Goal: Task Accomplishment & Management: Use online tool/utility

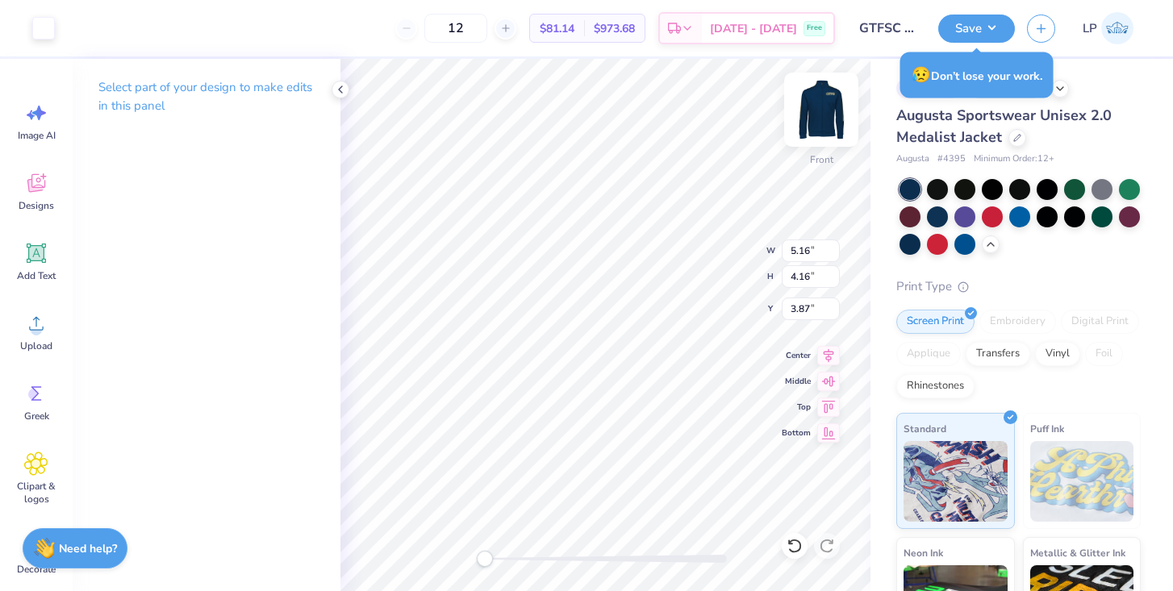
click at [820, 115] on img at bounding box center [821, 109] width 65 height 65
type input "5.21"
type input "4.20"
type input "2.34"
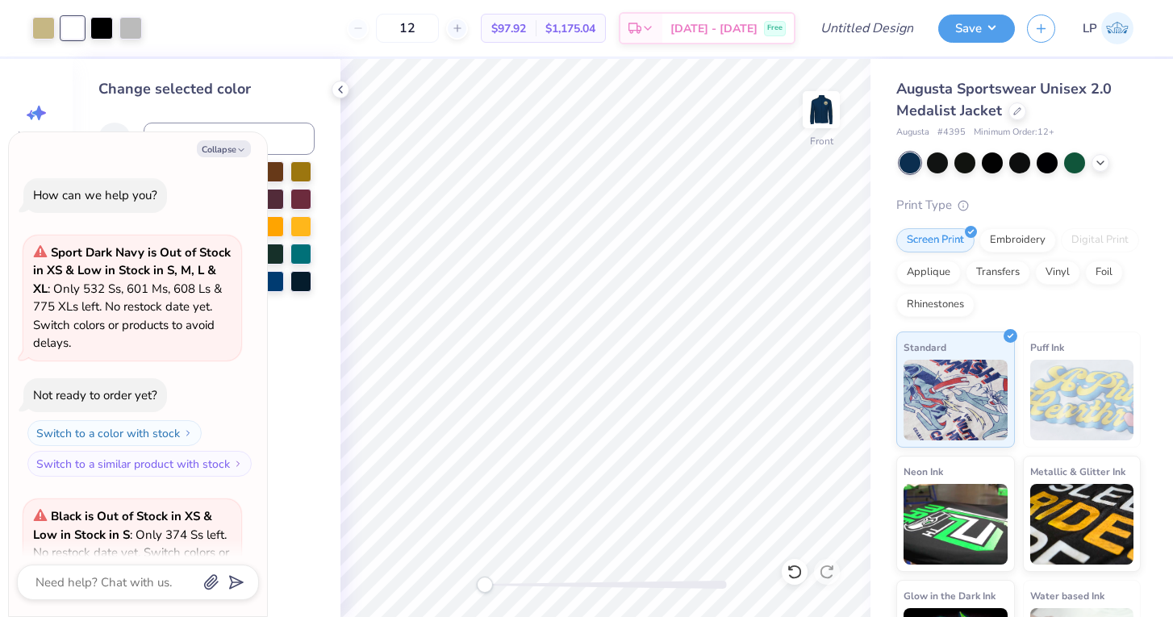
scroll to position [2520, 0]
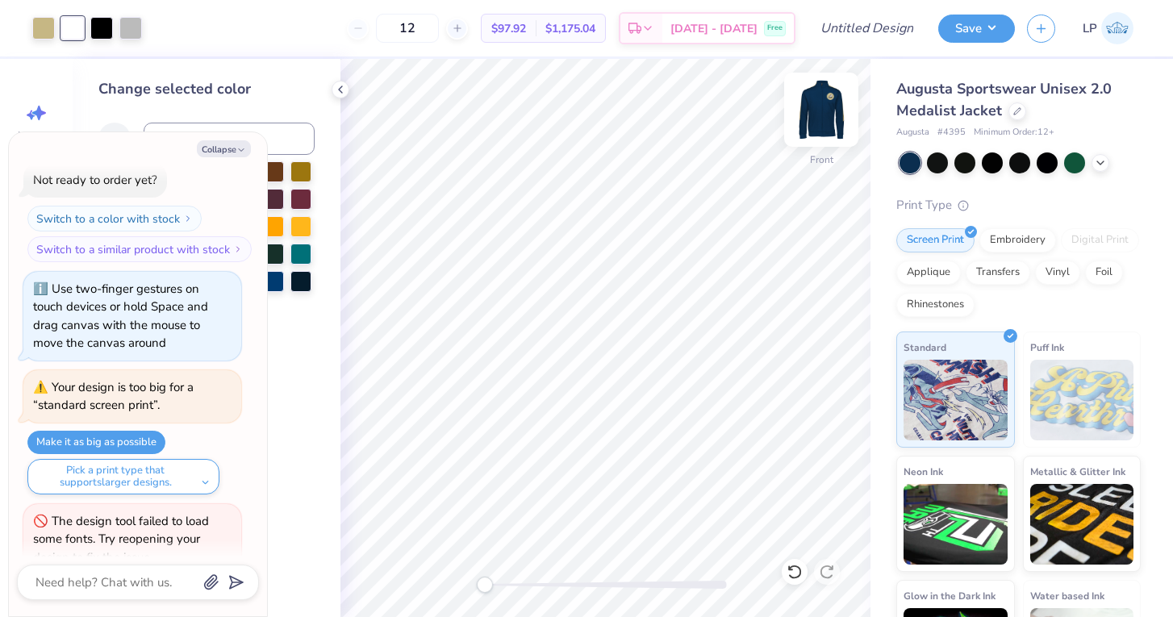
click at [826, 122] on img at bounding box center [821, 109] width 65 height 65
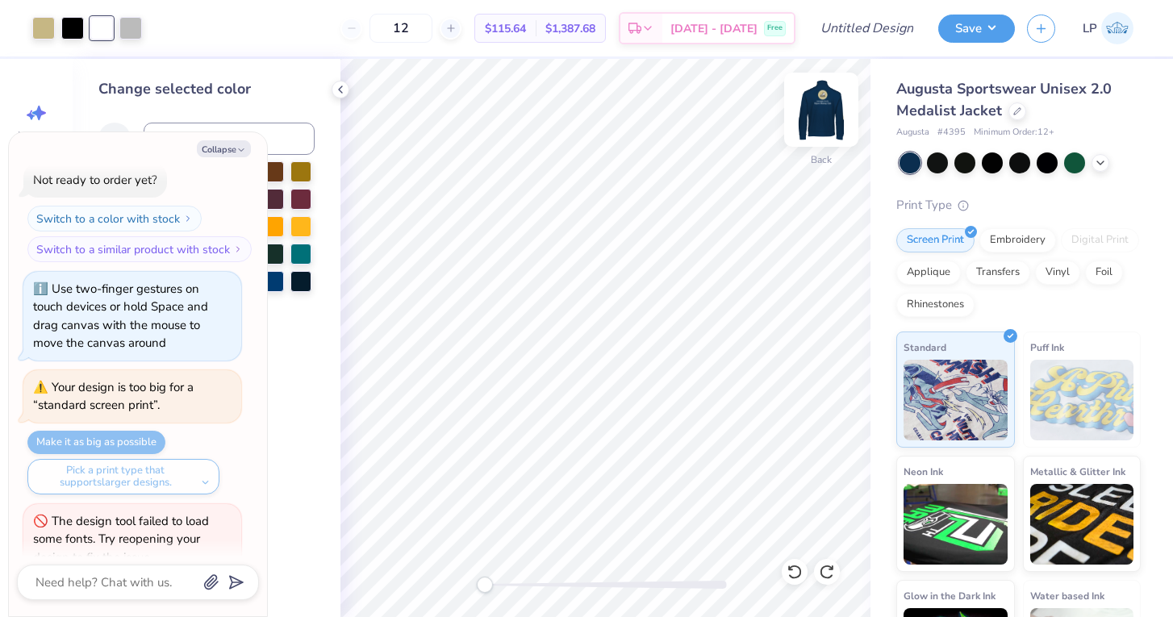
click at [815, 115] on img at bounding box center [821, 109] width 65 height 65
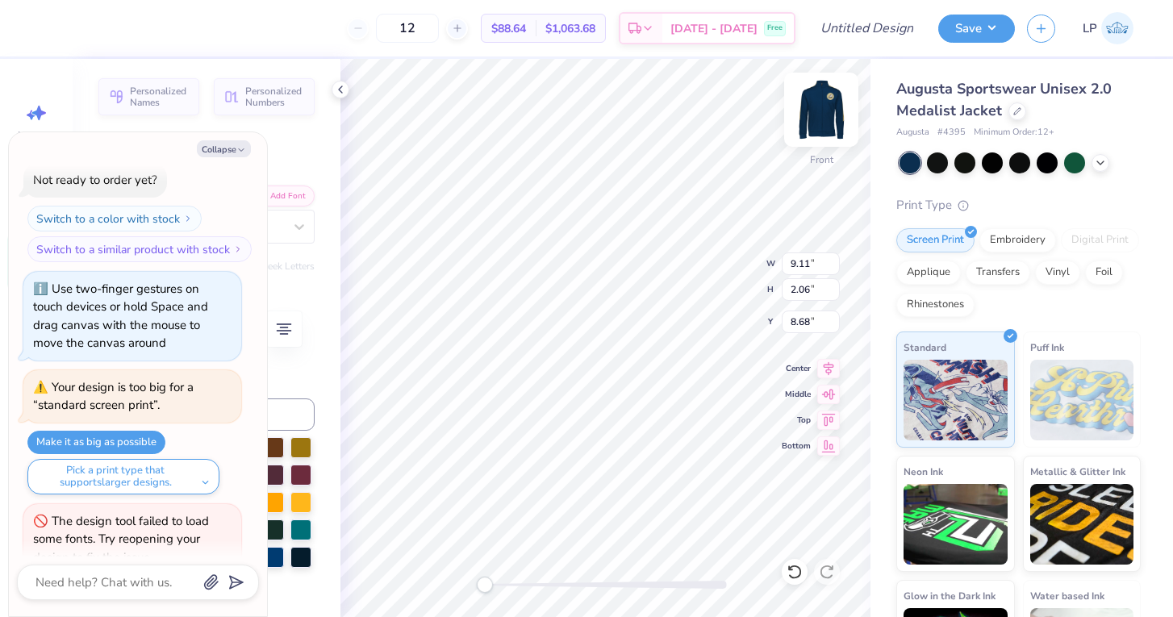
scroll to position [0, 1]
type textarea "x"
type textarea "[US_STATE] Tech"
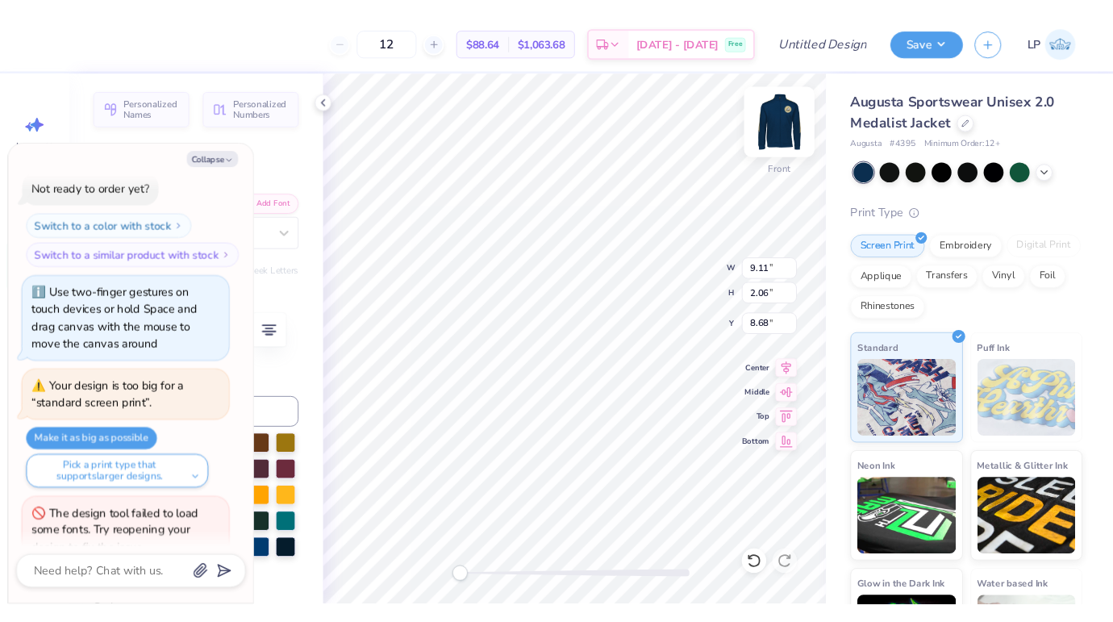
scroll to position [0, 2]
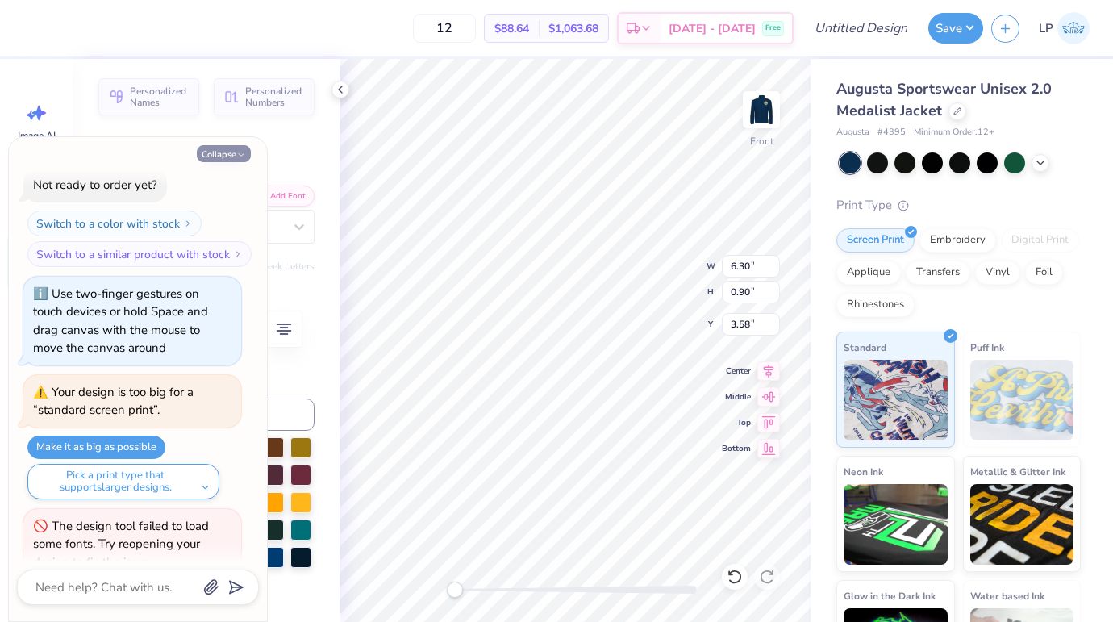
click at [219, 151] on button "Collapse" at bounding box center [224, 153] width 54 height 17
type textarea "x"
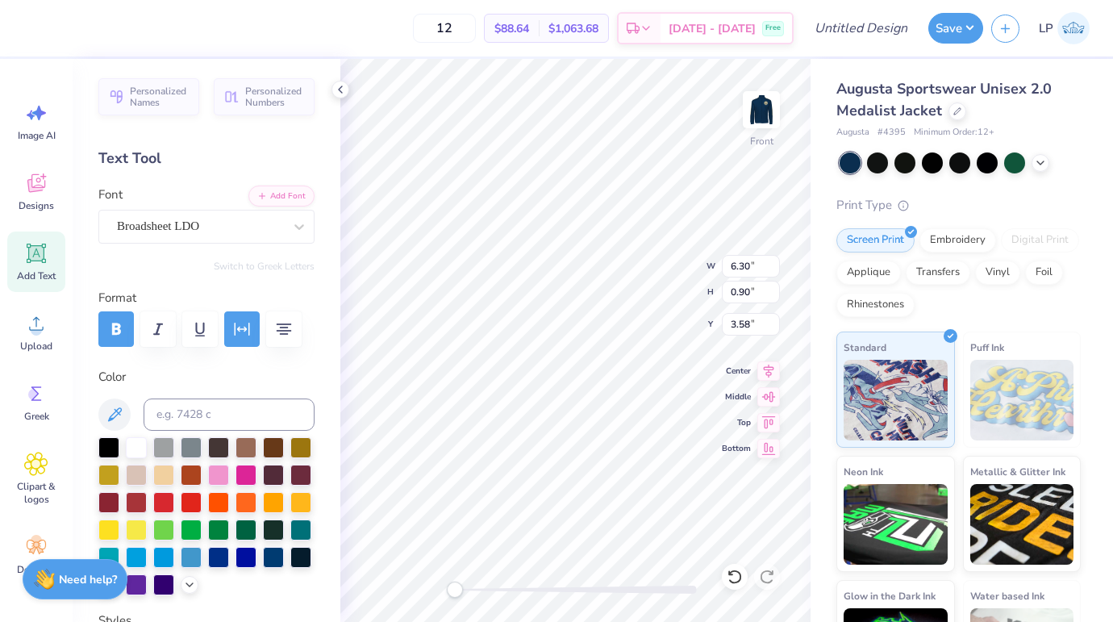
scroll to position [0, 4]
type textarea "[US_STATE] TECH"
type input "8.81"
type input "0.79"
type input "10.25"
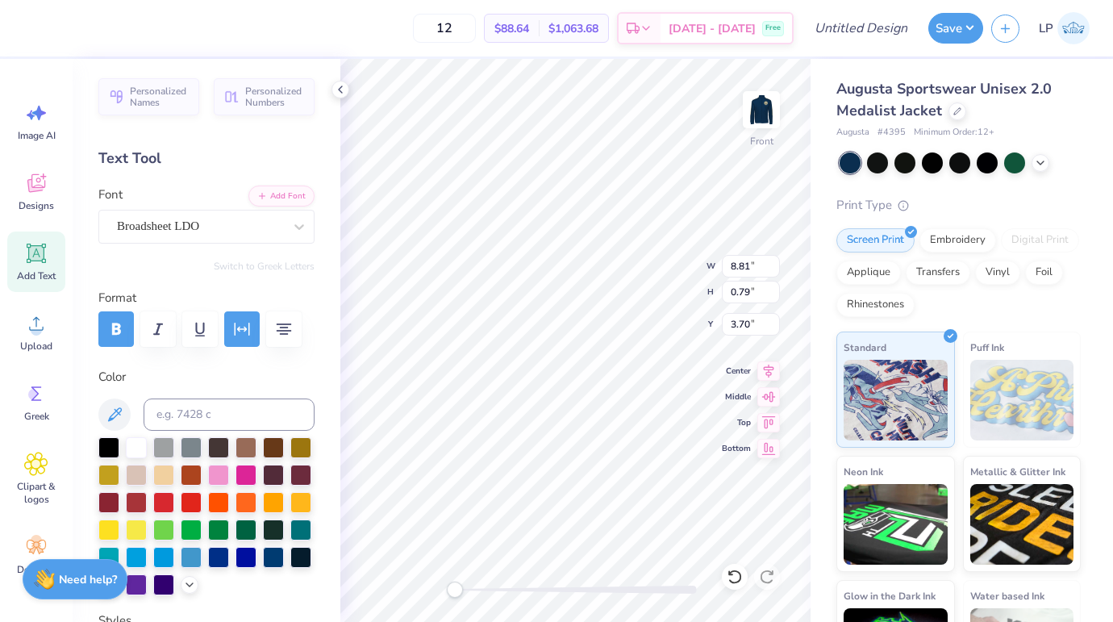
type input "0.91"
type input "11.82"
type input "1.05"
click at [771, 132] on div "Front" at bounding box center [761, 119] width 37 height 57
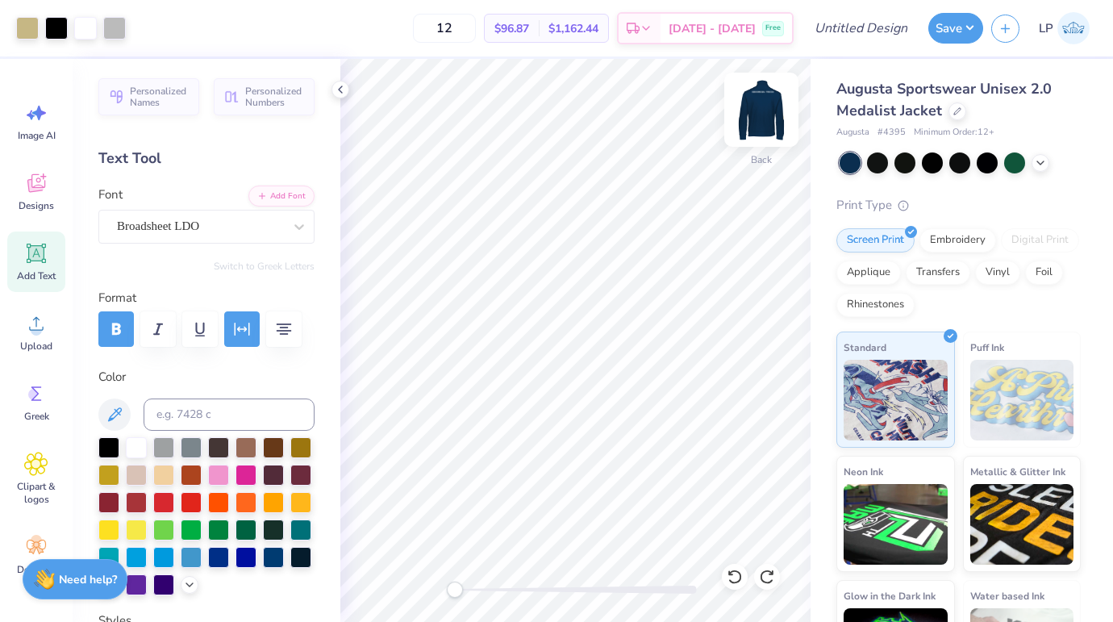
click at [757, 115] on img at bounding box center [761, 109] width 65 height 65
type input "3.00"
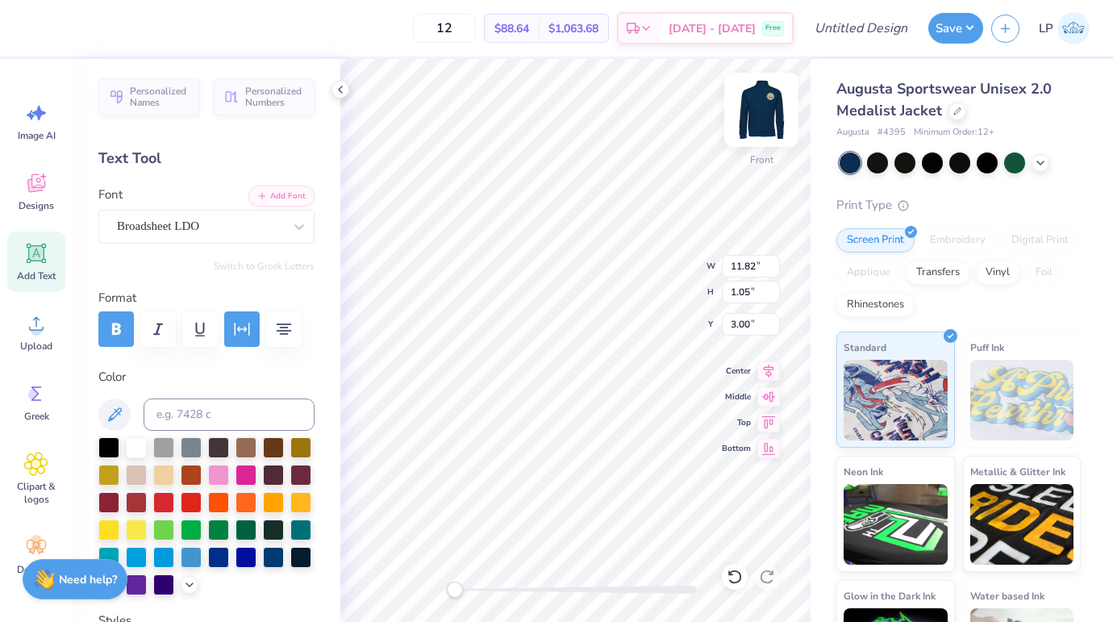
type input "12.61"
type input "1.12"
type input "13.21"
type input "1.18"
type input "14.77"
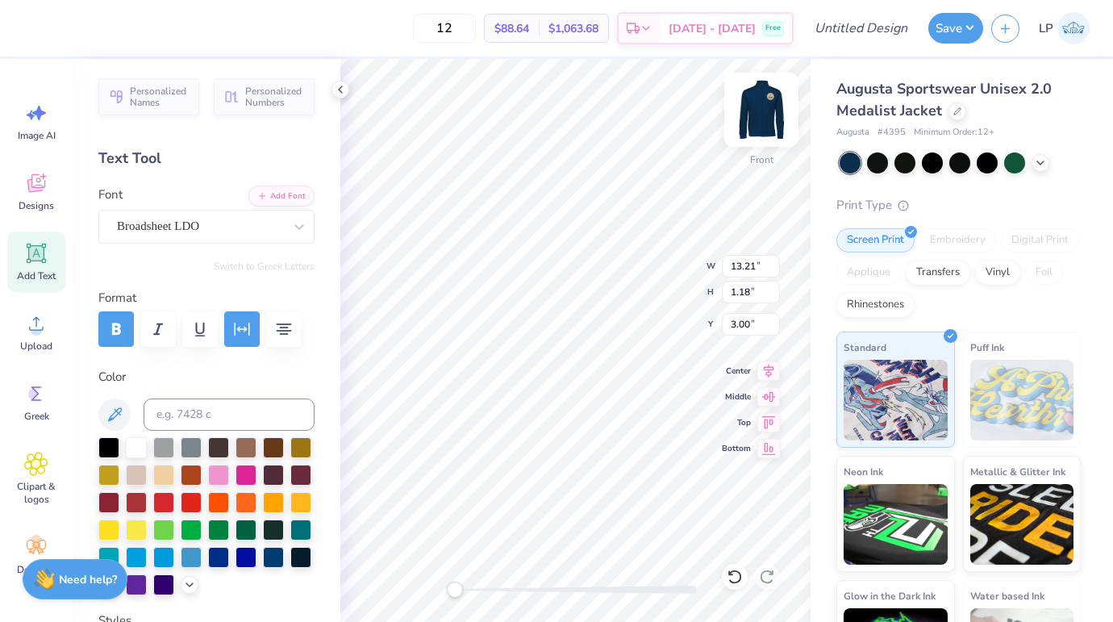
type input "1.32"
type input "14.47"
type input "1.29"
type input "5.02"
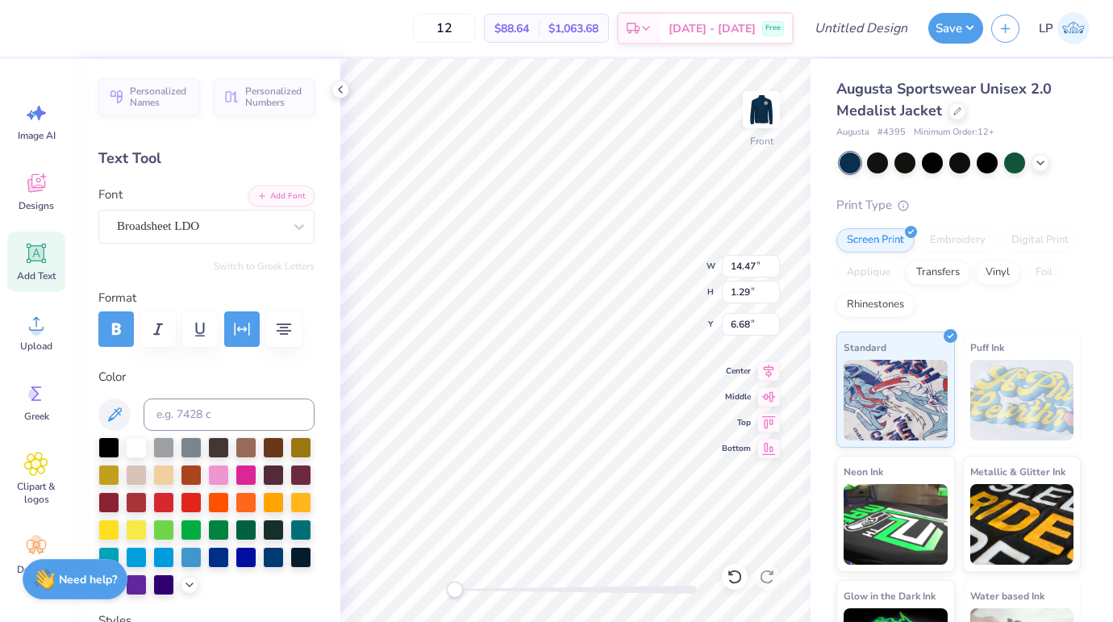
scroll to position [0, 0]
type textarea "G"
type textarea "FIGURE SKATING CLUB"
type input "14.94"
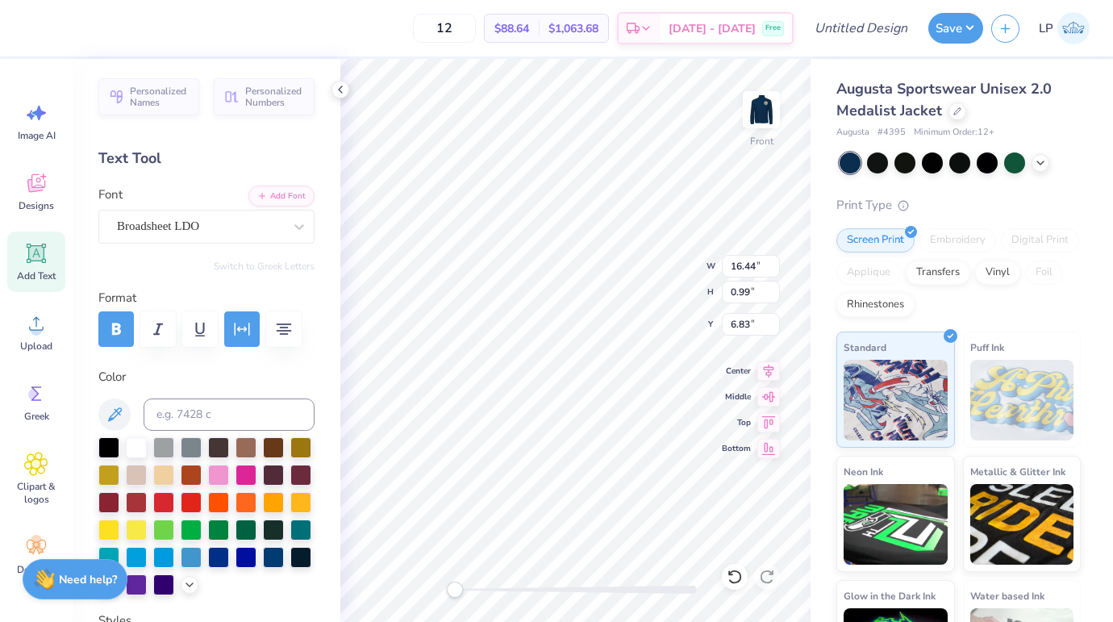
type input "0.90"
type input "5.42"
type input "13.90"
type input "0.83"
type input "14.17"
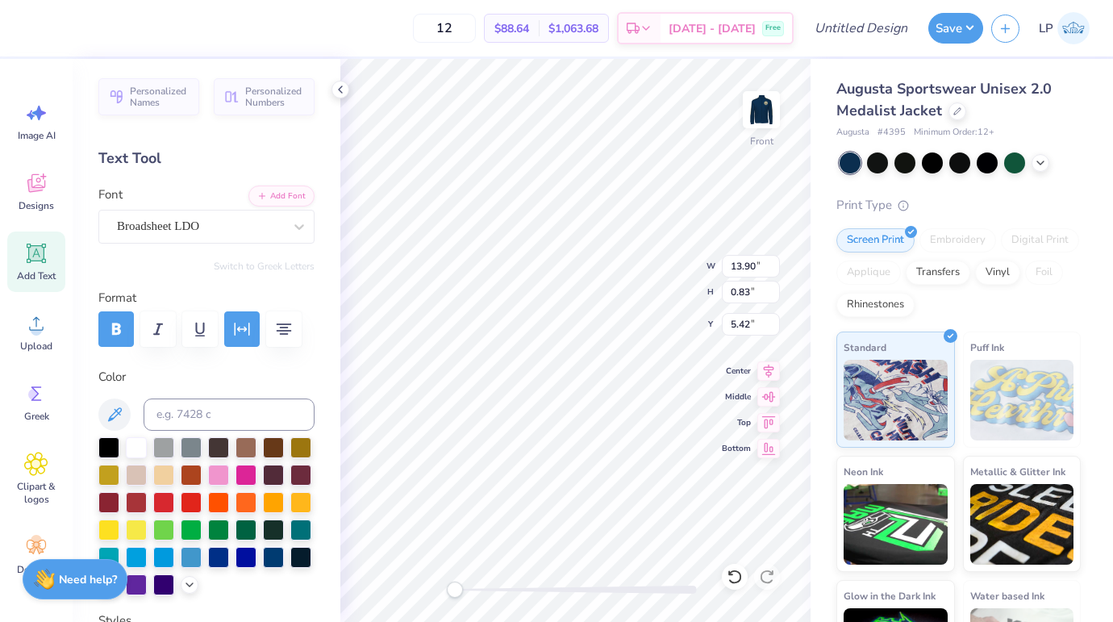
type input "0.85"
click at [779, 125] on img at bounding box center [761, 109] width 65 height 65
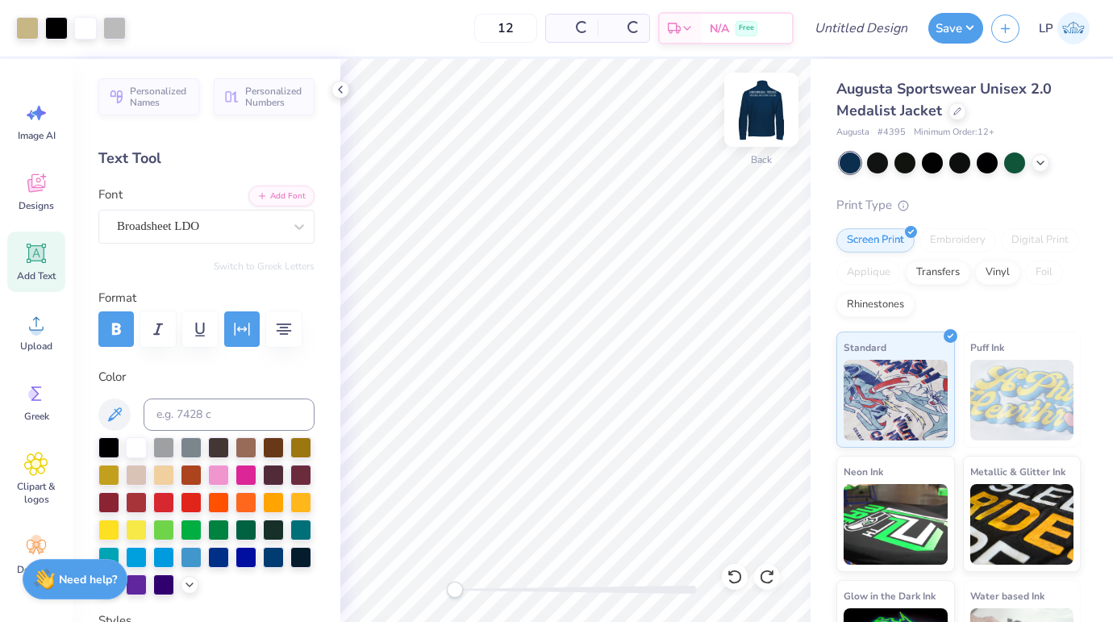
click at [760, 113] on img at bounding box center [761, 109] width 65 height 65
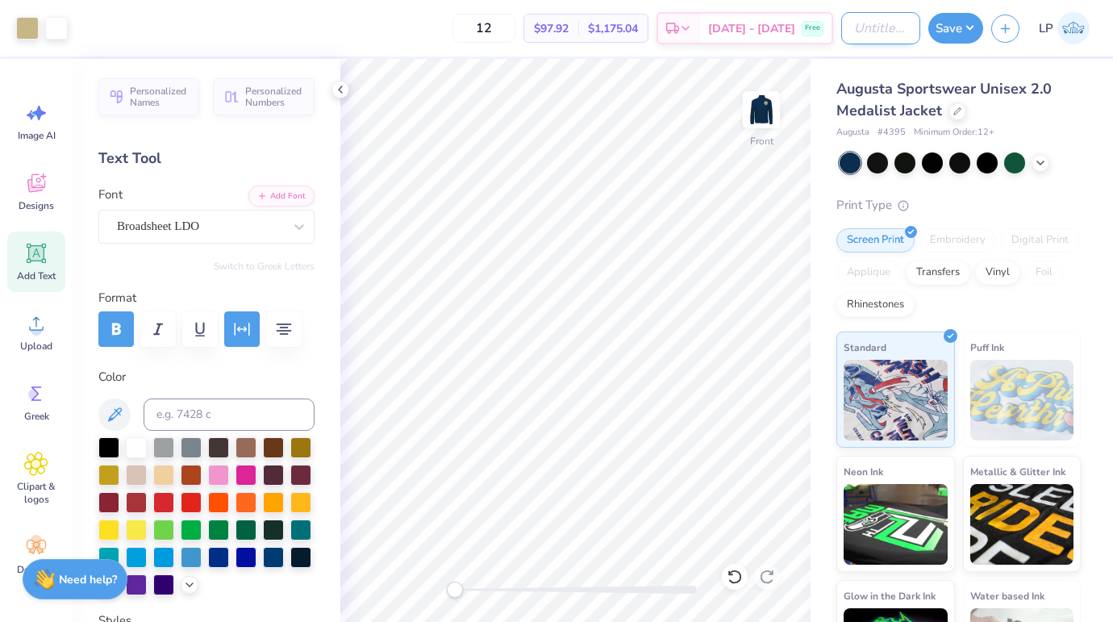
click at [849, 37] on input "Design Title" at bounding box center [880, 28] width 79 height 32
type input "F"
type input "Skatingjacketlogo"
click at [955, 29] on button "Save" at bounding box center [956, 25] width 55 height 31
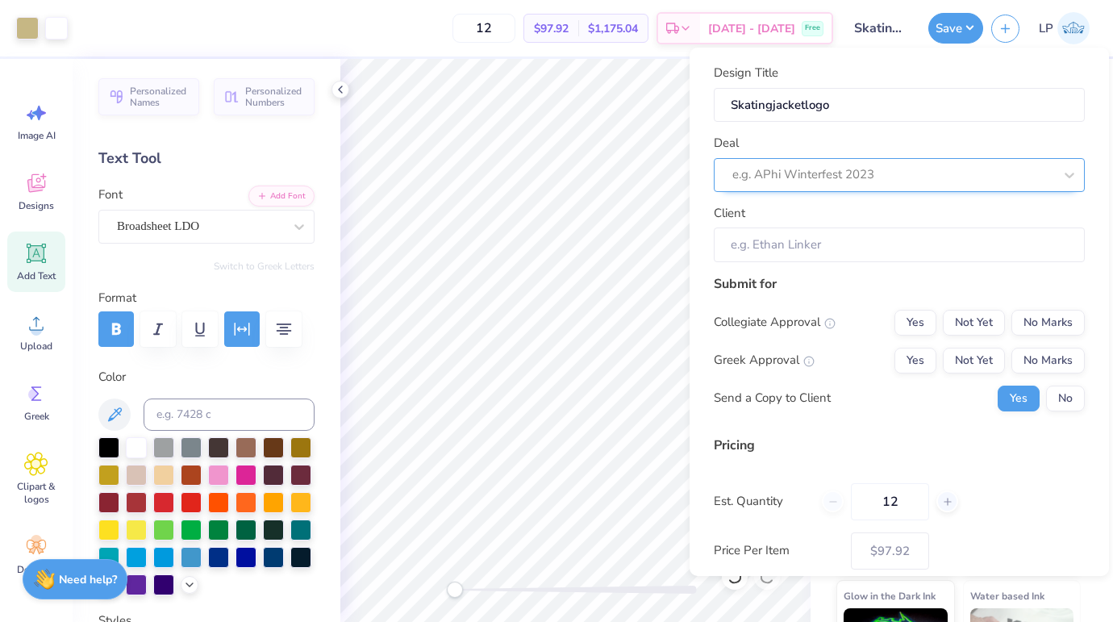
click at [826, 183] on div at bounding box center [893, 175] width 321 height 22
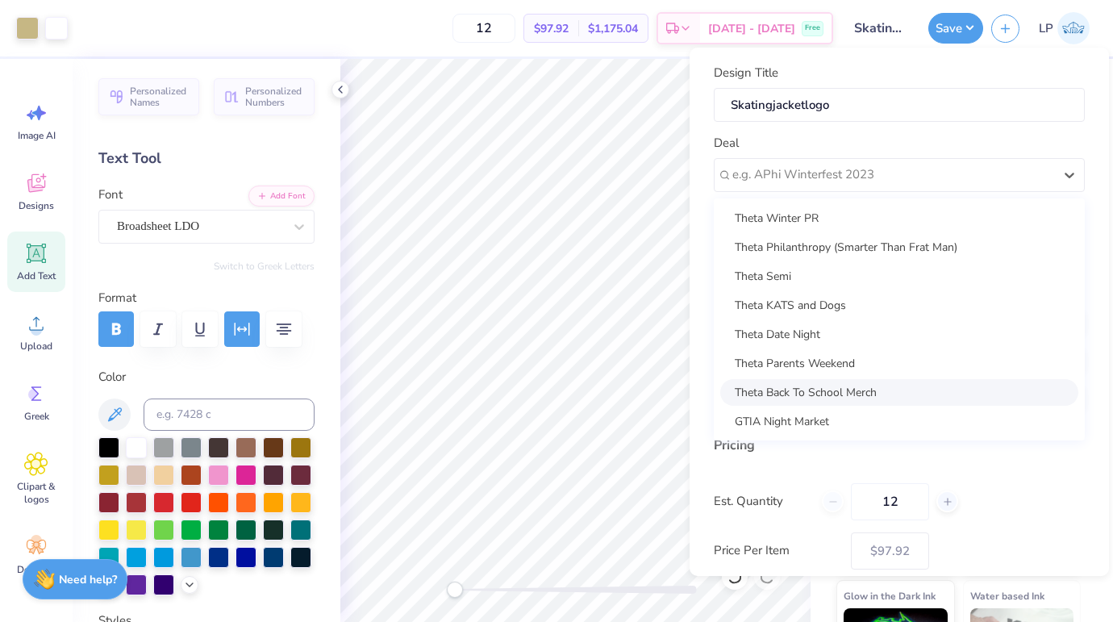
scroll to position [30, 0]
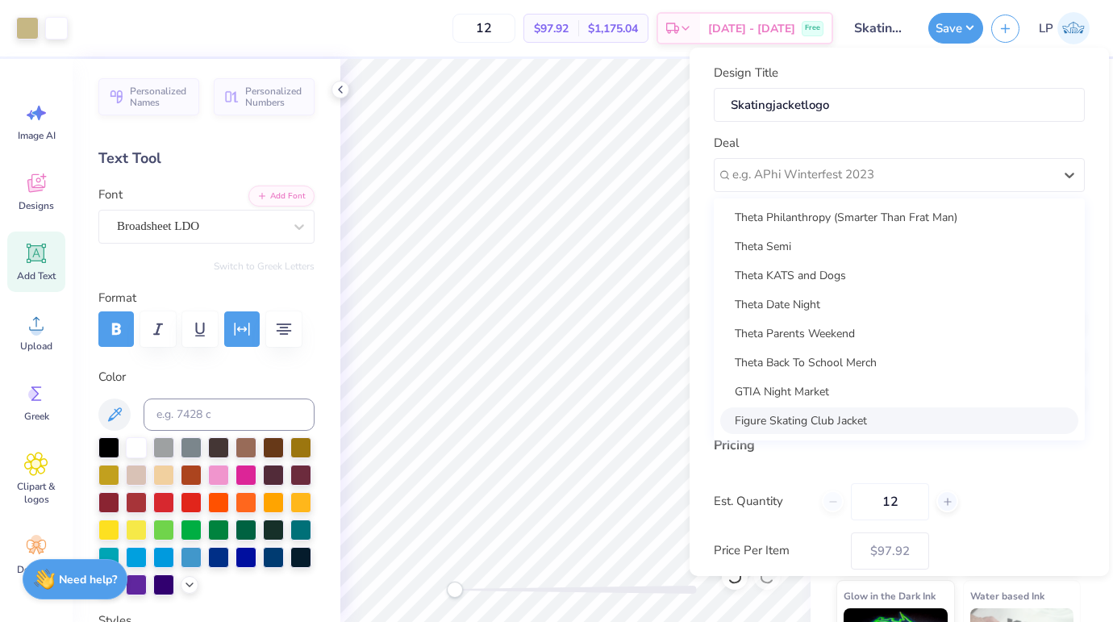
click at [825, 418] on div "Figure Skating Club Jacket" at bounding box center [899, 420] width 358 height 27
type input "[PERSON_NAME]"
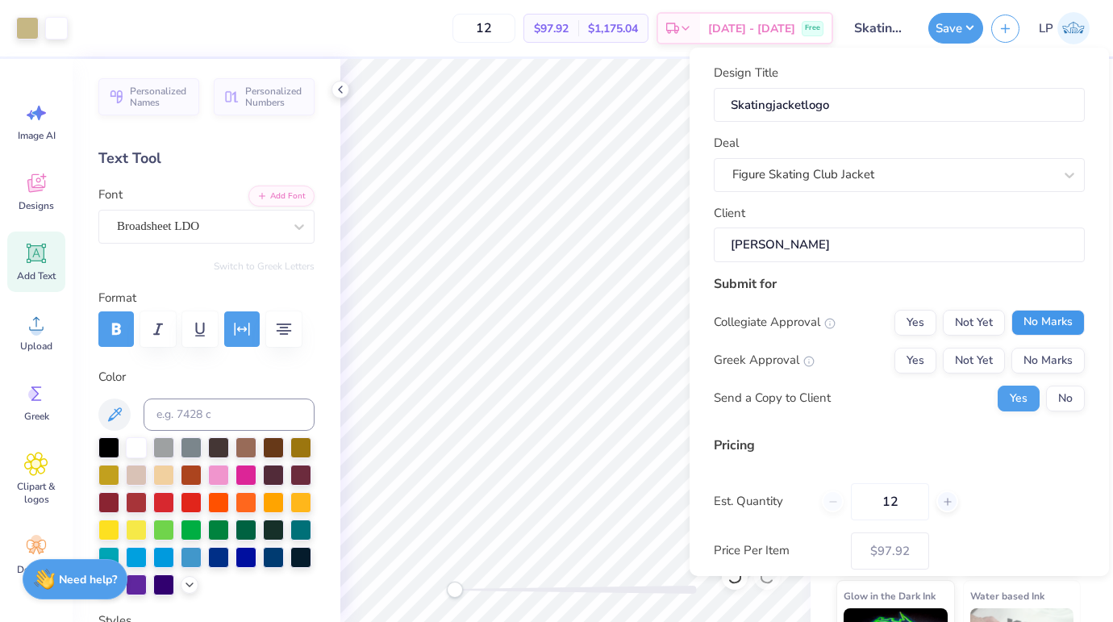
click at [1049, 314] on button "No Marks" at bounding box center [1048, 323] width 73 height 26
click at [1057, 351] on button "No Marks" at bounding box center [1048, 361] width 73 height 26
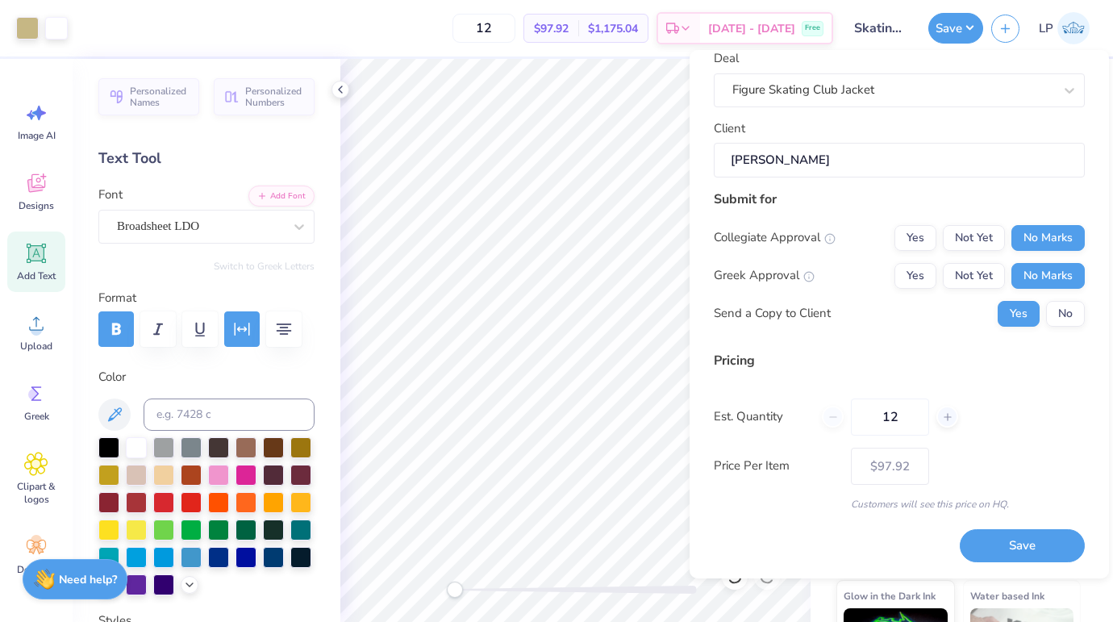
scroll to position [86, 0]
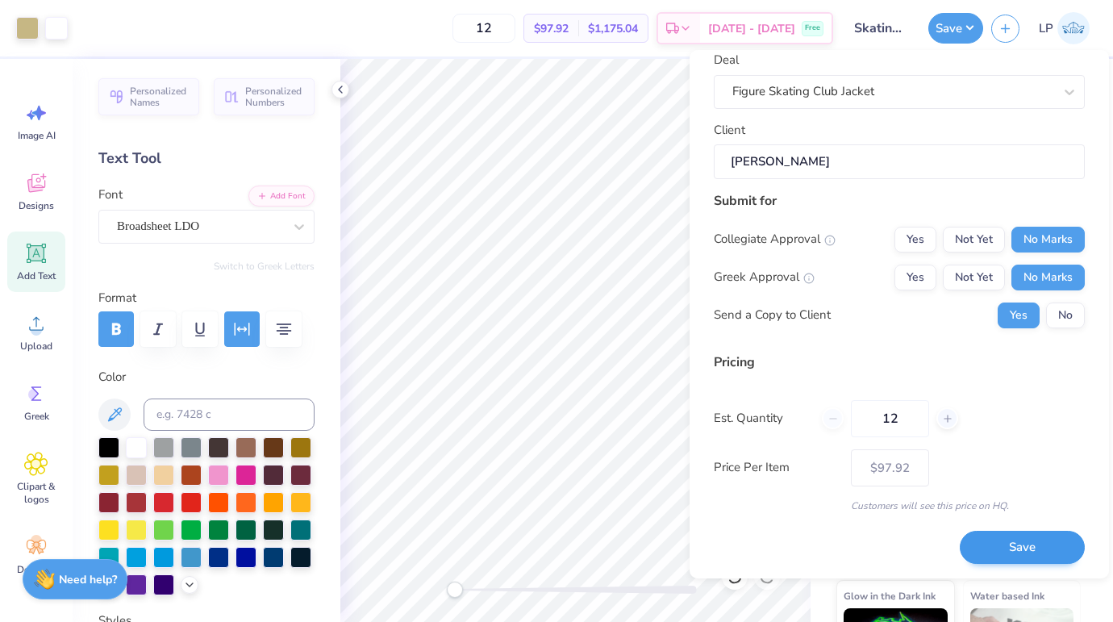
click at [1002, 543] on button "Save" at bounding box center [1022, 547] width 125 height 33
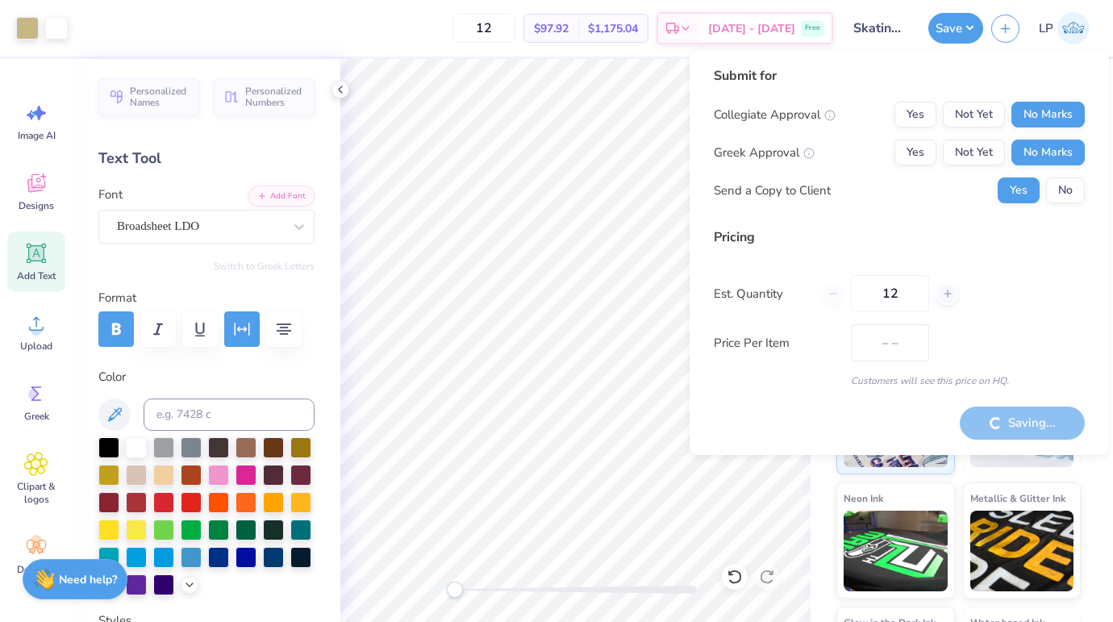
type input "$97.92"
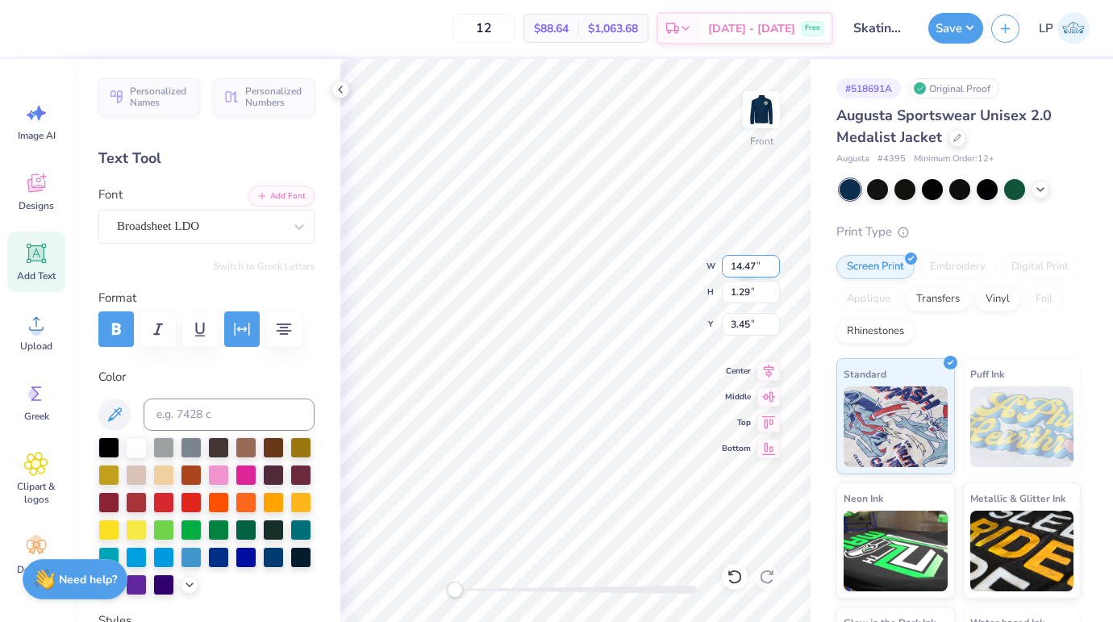
click at [637, 264] on div "Front W 14.47 14.47 " H 1.29 1.29 " Y 3.45 3.45 " Center Middle Top Bottom" at bounding box center [575, 340] width 470 height 563
click at [641, 253] on div "Front W 14.17 H 0.85 Y 5.42 Center Middle Top Bottom" at bounding box center [575, 340] width 470 height 563
type input "4.31"
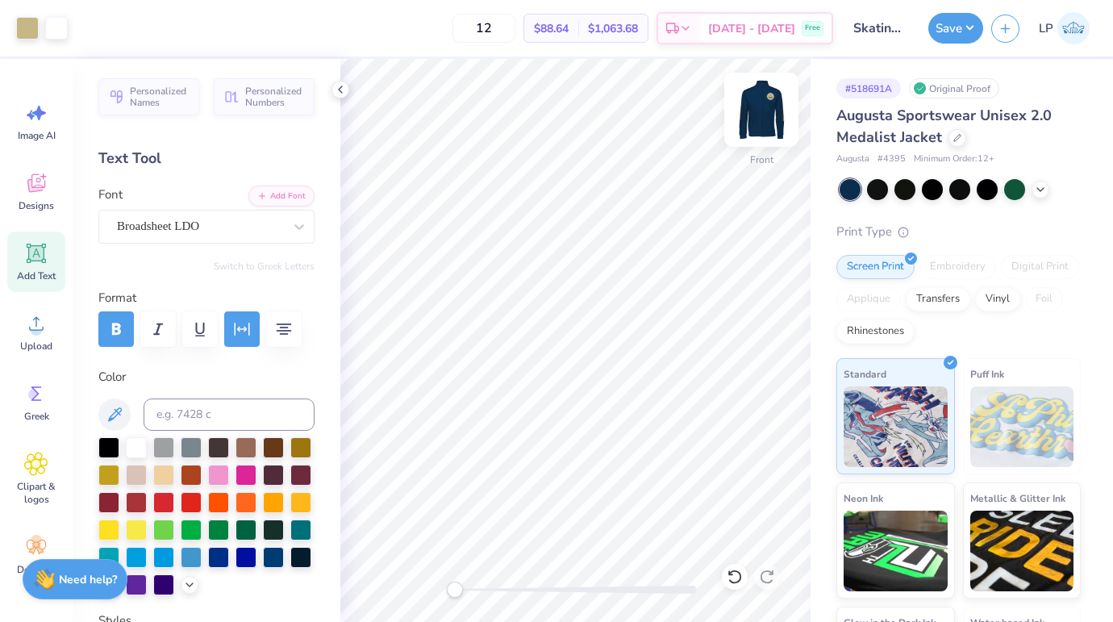
click at [750, 130] on img at bounding box center [761, 109] width 65 height 65
click at [750, 100] on img at bounding box center [761, 109] width 65 height 65
click at [758, 112] on img at bounding box center [761, 109] width 65 height 65
click at [758, 106] on img at bounding box center [761, 109] width 65 height 65
click at [508, 25] on input "12" at bounding box center [484, 28] width 63 height 29
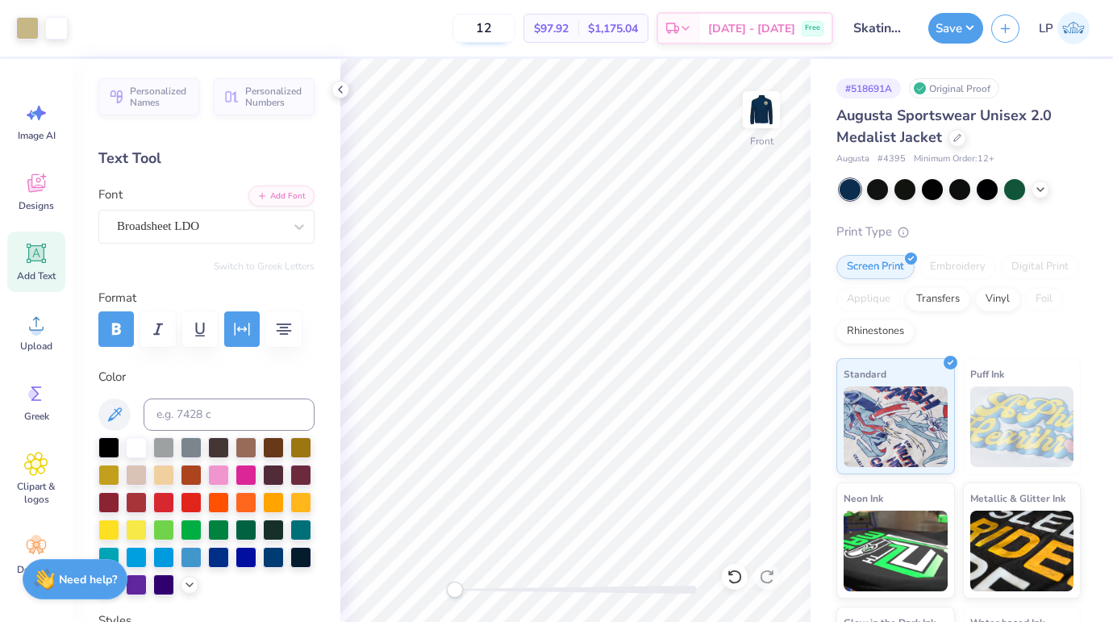
click at [508, 25] on input "12" at bounding box center [484, 28] width 63 height 29
click at [758, 124] on img at bounding box center [761, 109] width 65 height 65
click at [118, 28] on div at bounding box center [114, 26] width 23 height 23
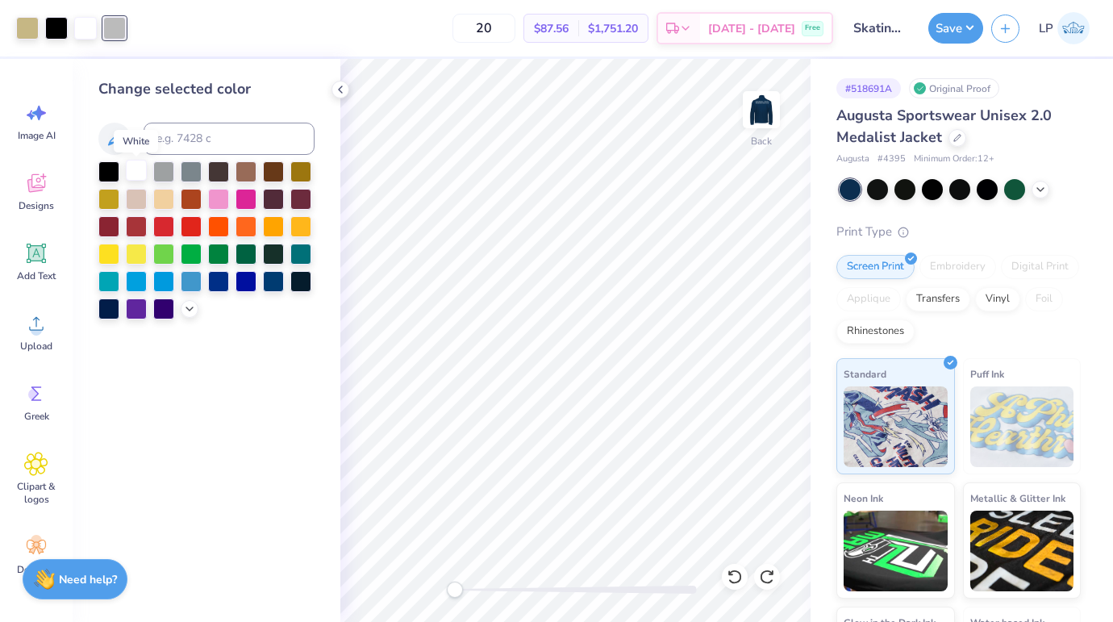
click at [138, 170] on div at bounding box center [136, 170] width 21 height 21
click at [497, 27] on input "20" at bounding box center [484, 28] width 63 height 29
type input "12"
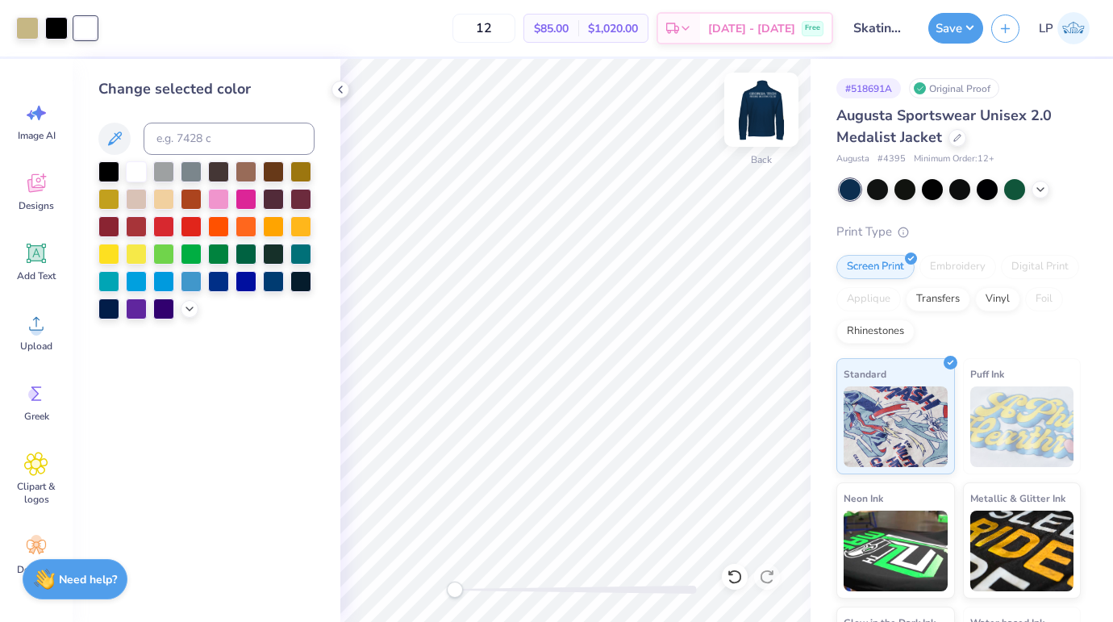
click at [751, 115] on img at bounding box center [761, 109] width 65 height 65
click at [770, 110] on img at bounding box center [761, 109] width 65 height 65
click at [758, 122] on img at bounding box center [761, 109] width 65 height 65
click at [767, 107] on img at bounding box center [761, 110] width 32 height 32
click at [766, 122] on img at bounding box center [761, 110] width 32 height 32
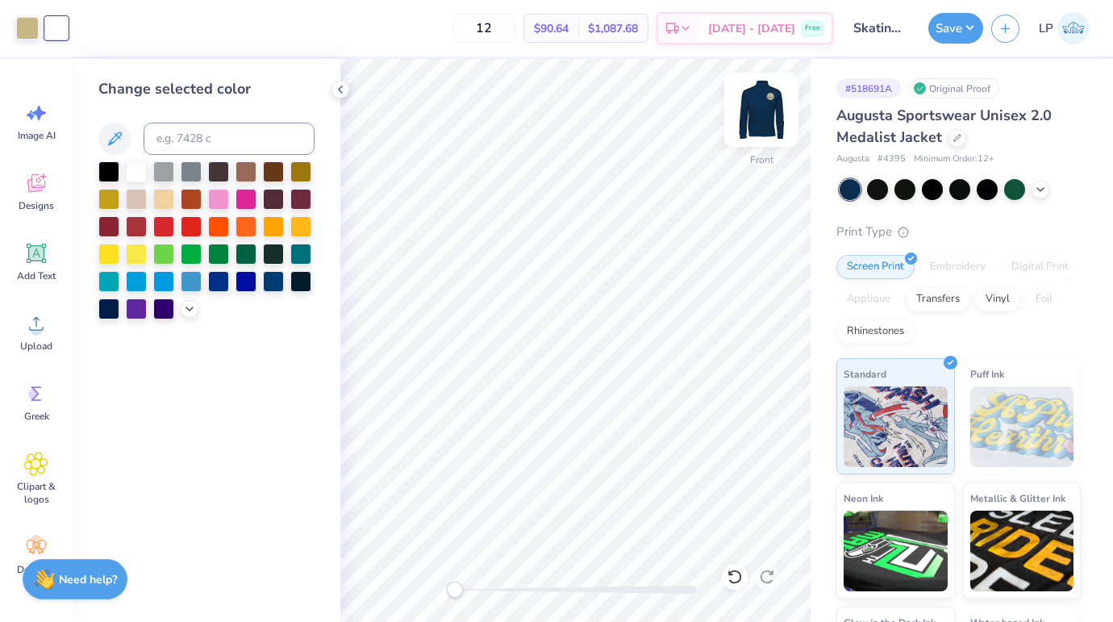
click at [767, 127] on img at bounding box center [761, 109] width 65 height 65
click at [954, 31] on button "Save" at bounding box center [956, 25] width 55 height 31
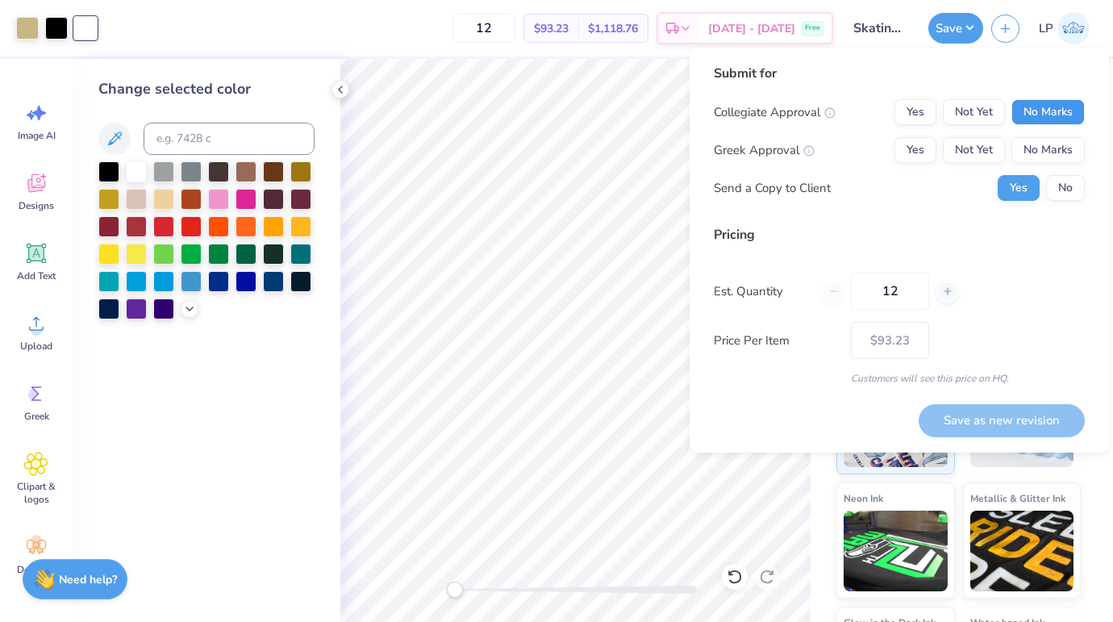
click at [1029, 108] on button "No Marks" at bounding box center [1048, 112] width 73 height 26
click at [1029, 149] on button "No Marks" at bounding box center [1048, 150] width 73 height 26
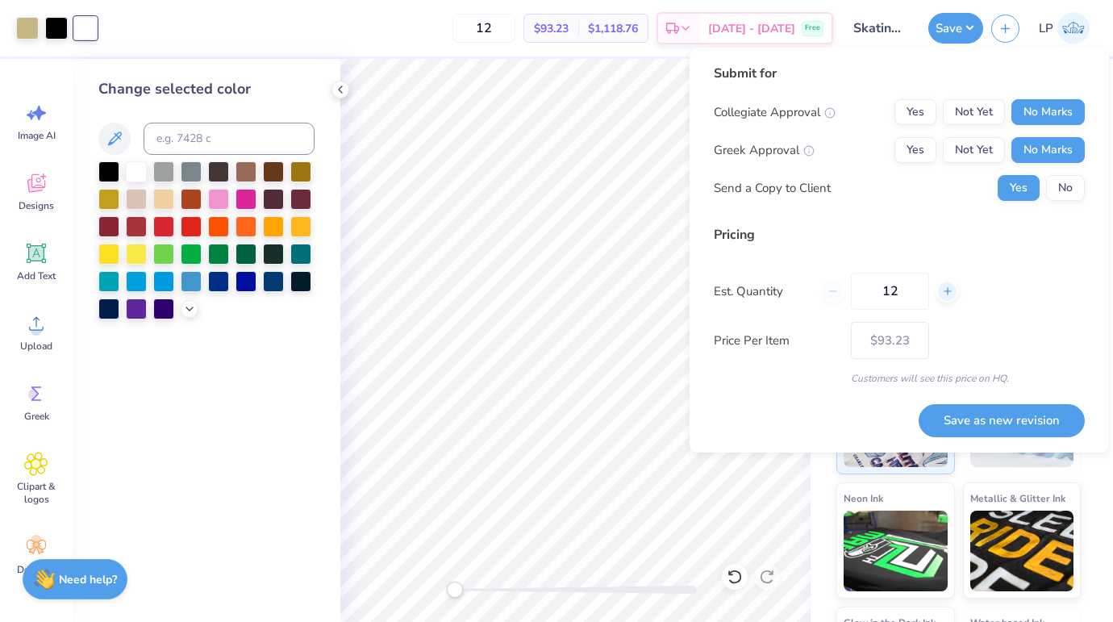
click at [950, 294] on icon at bounding box center [947, 291] width 11 height 11
type input "13"
type input "$91.48"
click at [950, 294] on icon at bounding box center [947, 291] width 11 height 11
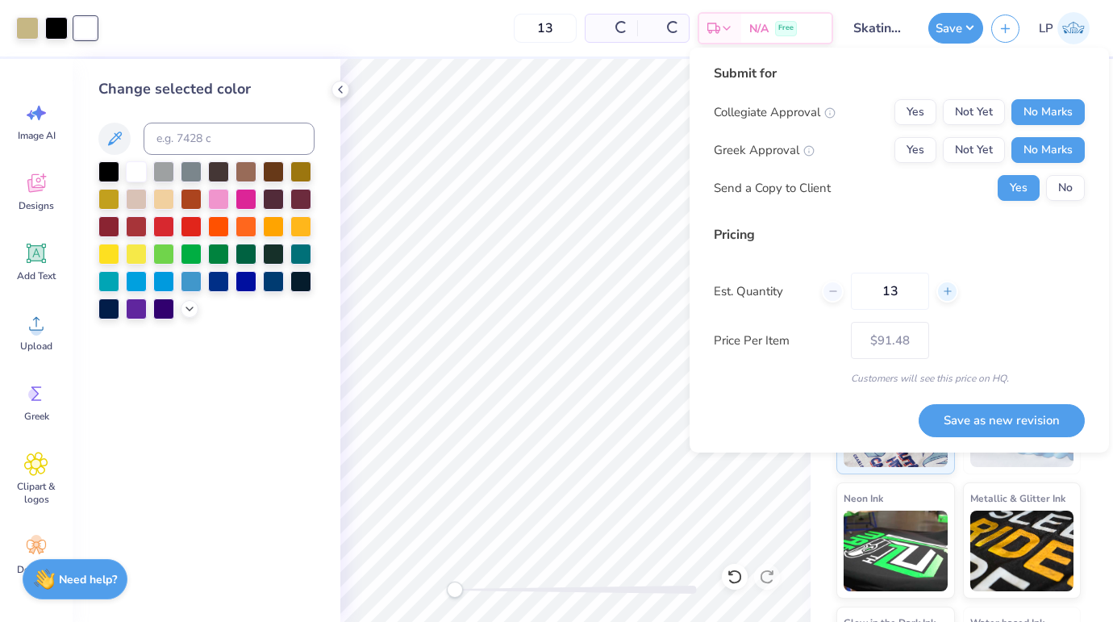
type input "14"
type input "$90.02"
click at [950, 294] on icon at bounding box center [947, 291] width 11 height 11
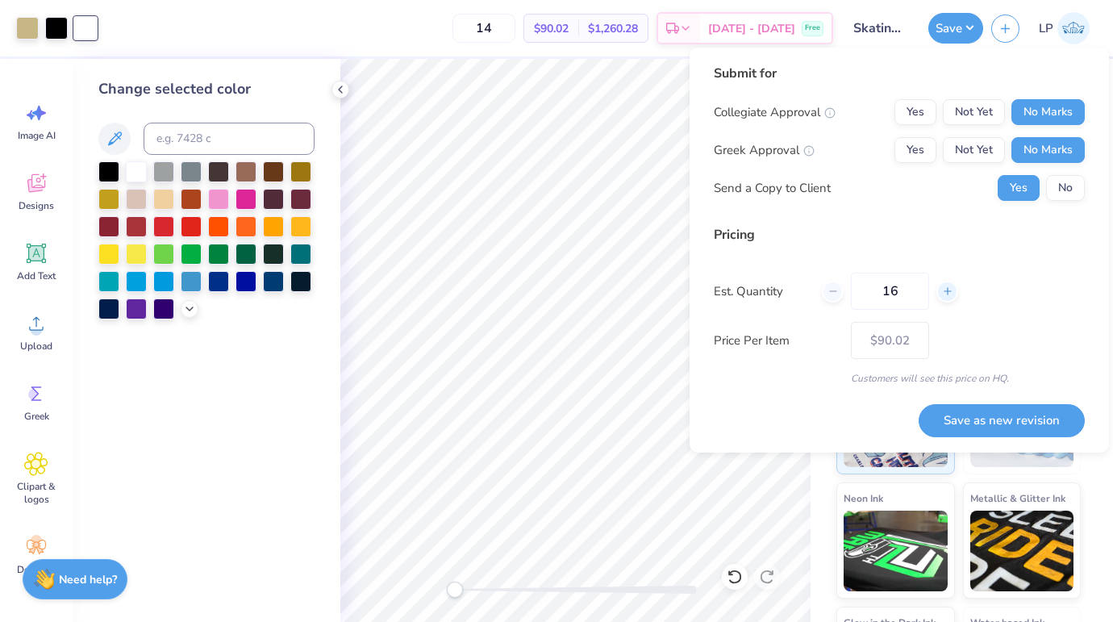
click at [950, 294] on icon at bounding box center [947, 291] width 11 height 11
type input "17"
type input "$86.79"
click at [950, 294] on icon at bounding box center [947, 291] width 11 height 11
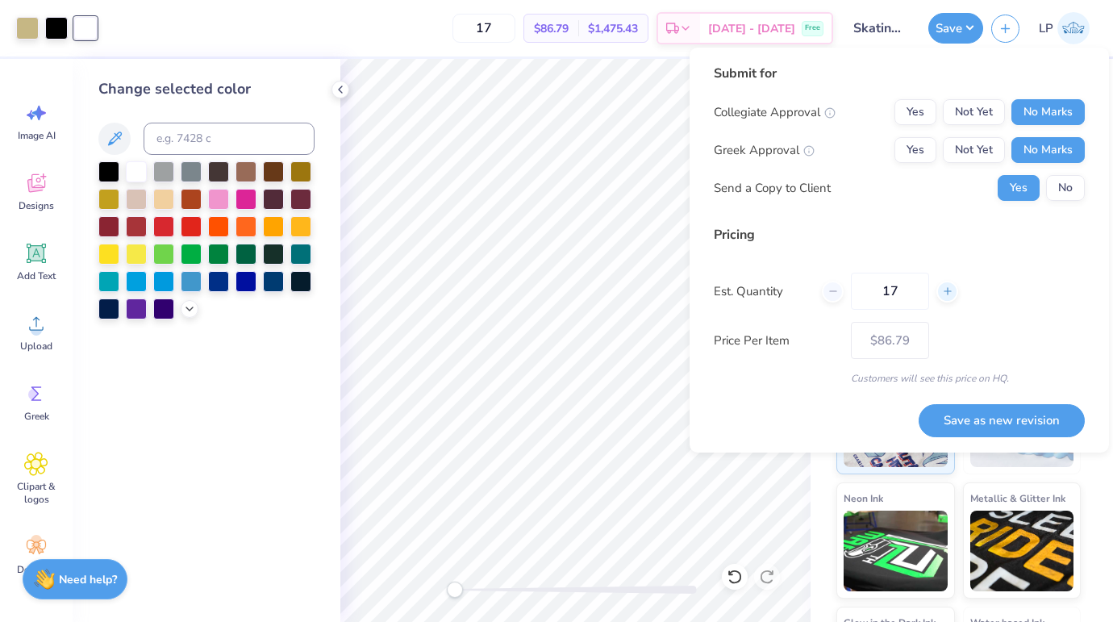
type input "18"
type input "– –"
click at [950, 294] on icon at bounding box center [947, 291] width 11 height 11
type input "19"
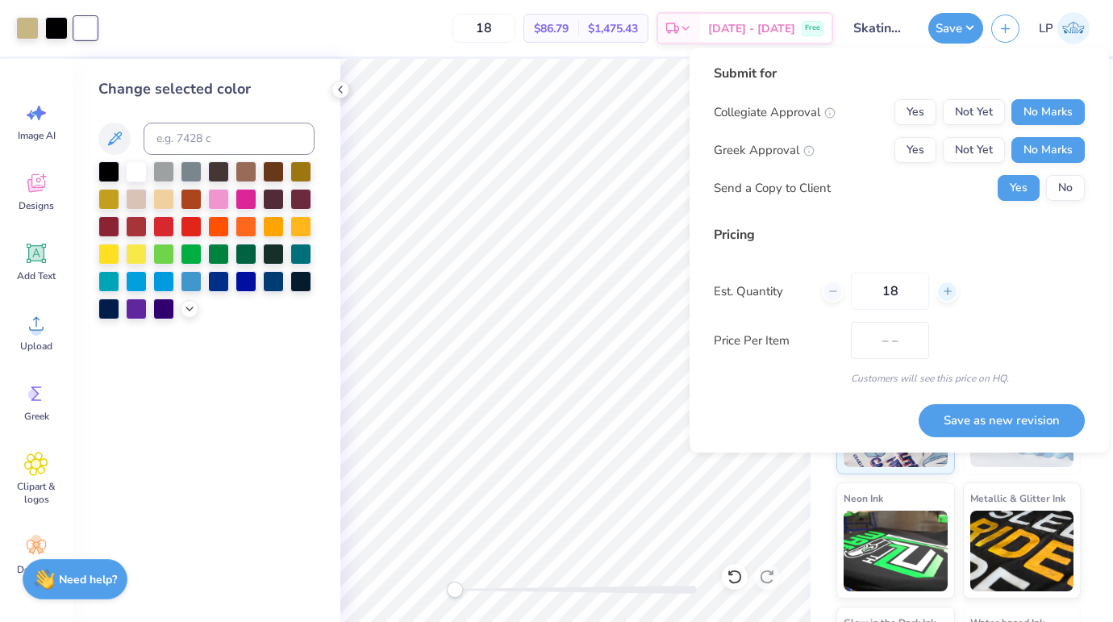
type input "$85.98"
click at [950, 294] on icon at bounding box center [947, 291] width 11 height 11
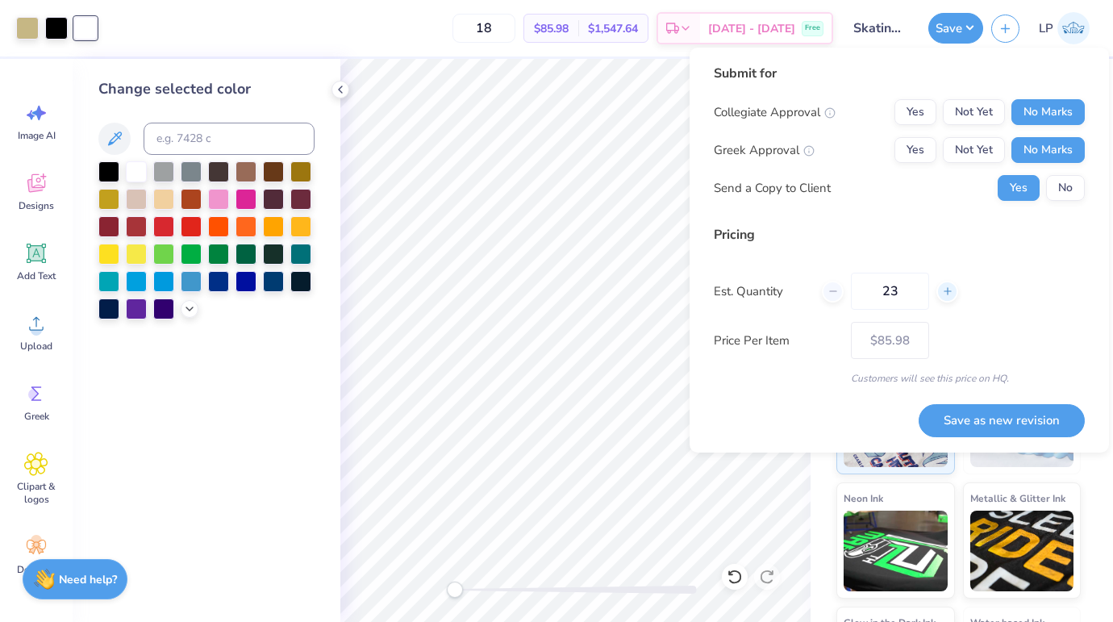
click at [950, 294] on icon at bounding box center [947, 291] width 11 height 11
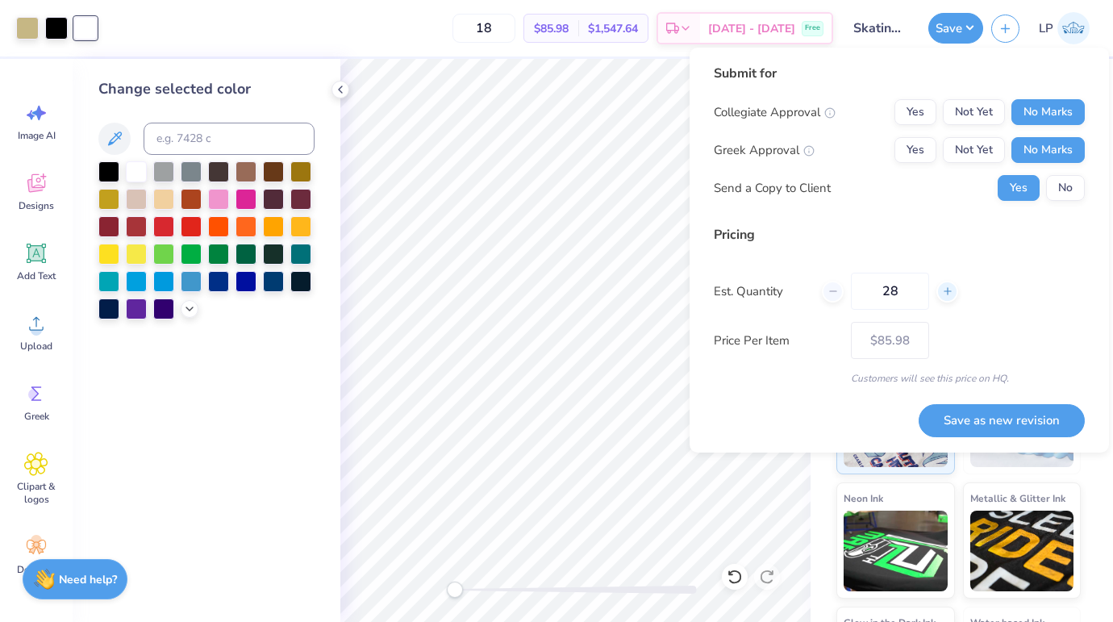
click at [950, 294] on icon at bounding box center [947, 291] width 11 height 11
type input "31"
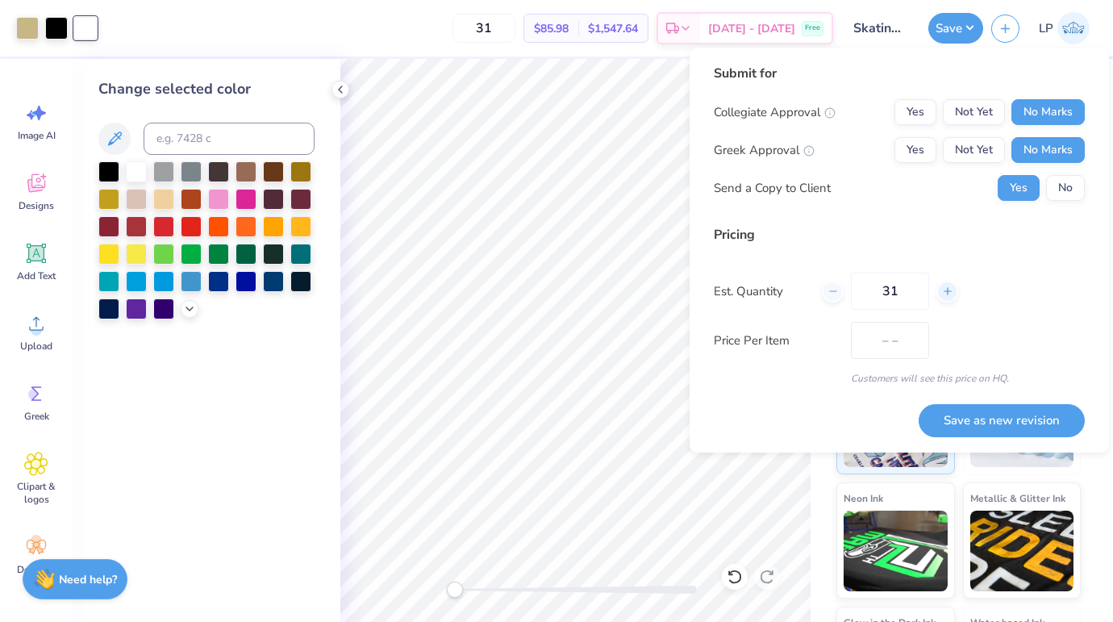
type input "$67.26"
click at [950, 294] on icon at bounding box center [947, 291] width 11 height 11
type input "32"
type input "$67.03"
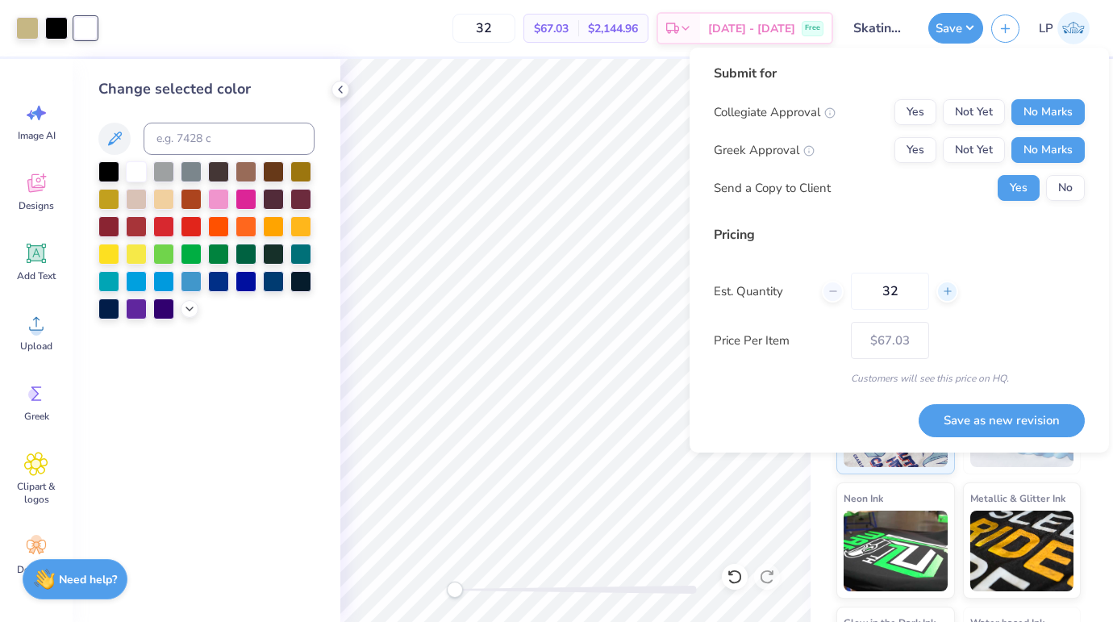
click at [950, 294] on icon at bounding box center [947, 291] width 11 height 11
type input "34"
type input "– –"
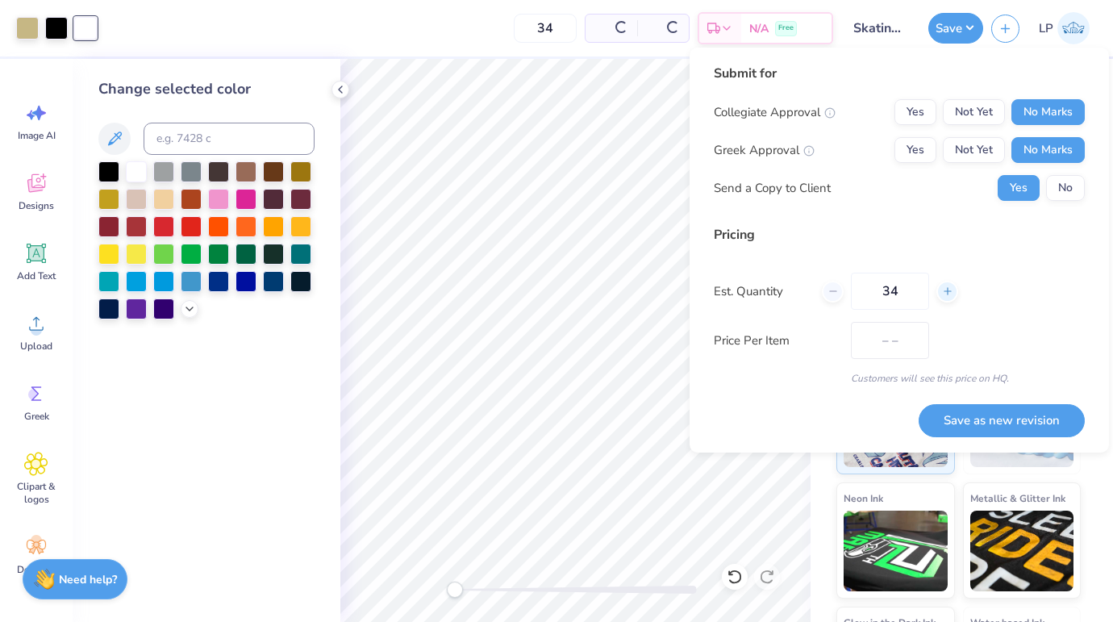
click at [950, 294] on icon at bounding box center [947, 291] width 11 height 11
type input "35"
type input "$66.61"
type input "35"
type input "$66.41"
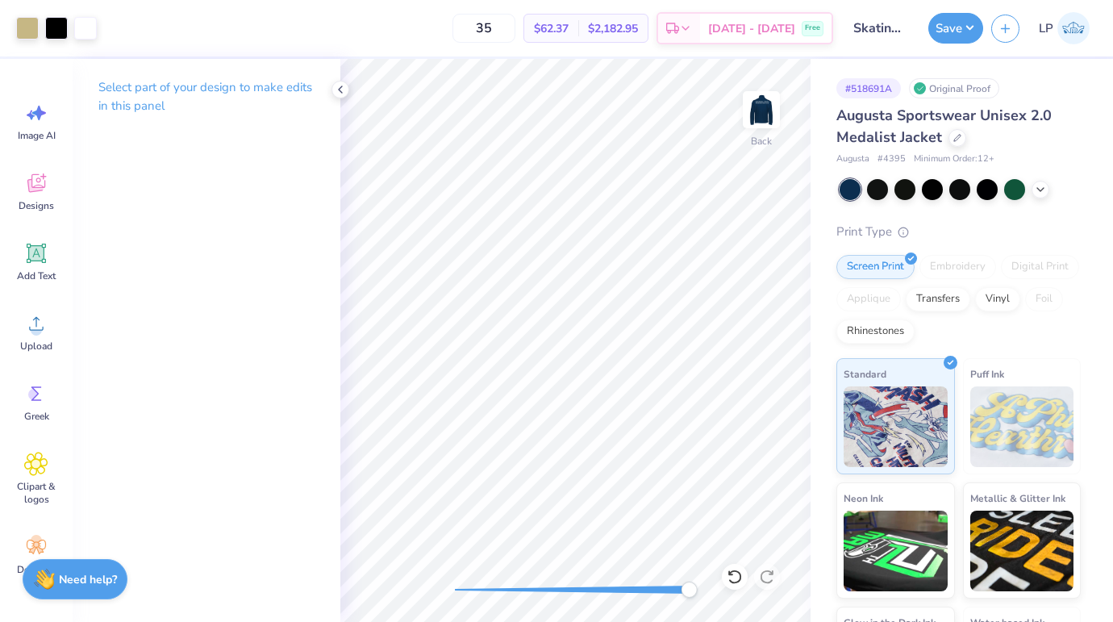
drag, startPoint x: 453, startPoint y: 590, endPoint x: 695, endPoint y: 584, distance: 242.1
click at [693, 584] on div "Accessibility label" at bounding box center [689, 590] width 16 height 16
click at [482, 556] on div "Back" at bounding box center [575, 340] width 470 height 563
drag, startPoint x: 482, startPoint y: 588, endPoint x: 578, endPoint y: 586, distance: 96.8
click at [578, 586] on div "Accessibility label" at bounding box center [573, 590] width 16 height 16
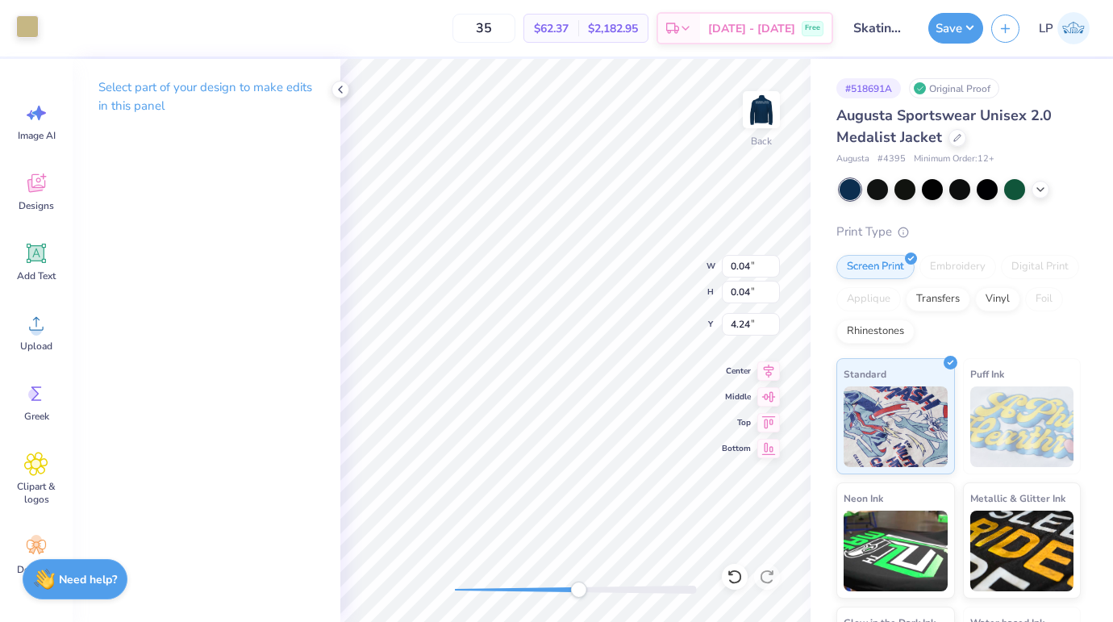
click at [29, 22] on div at bounding box center [27, 26] width 23 height 23
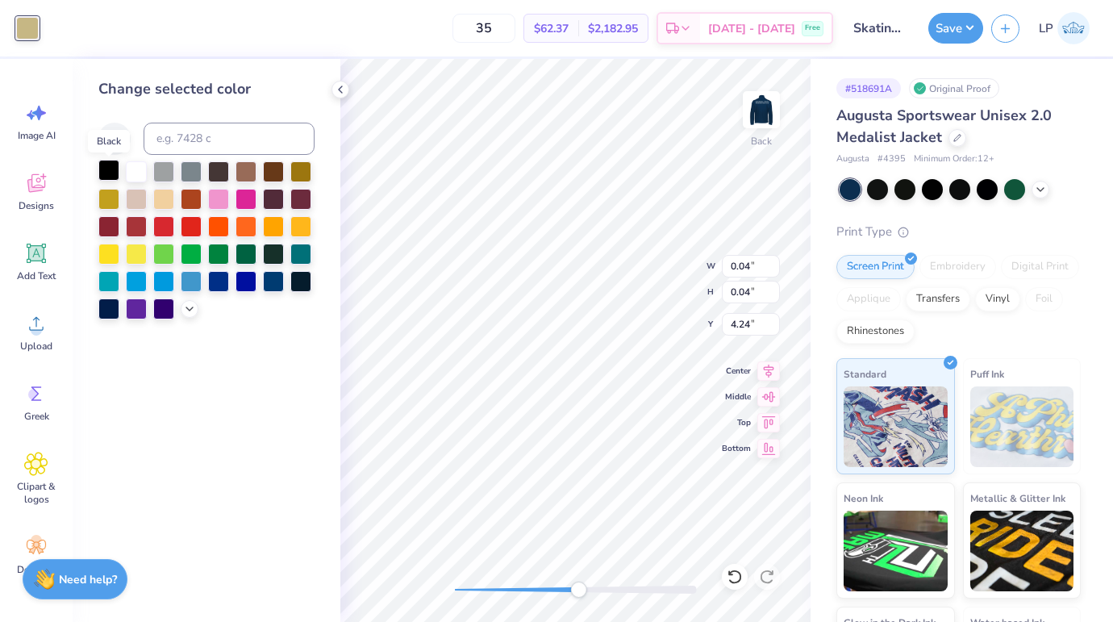
click at [112, 173] on div at bounding box center [108, 170] width 21 height 21
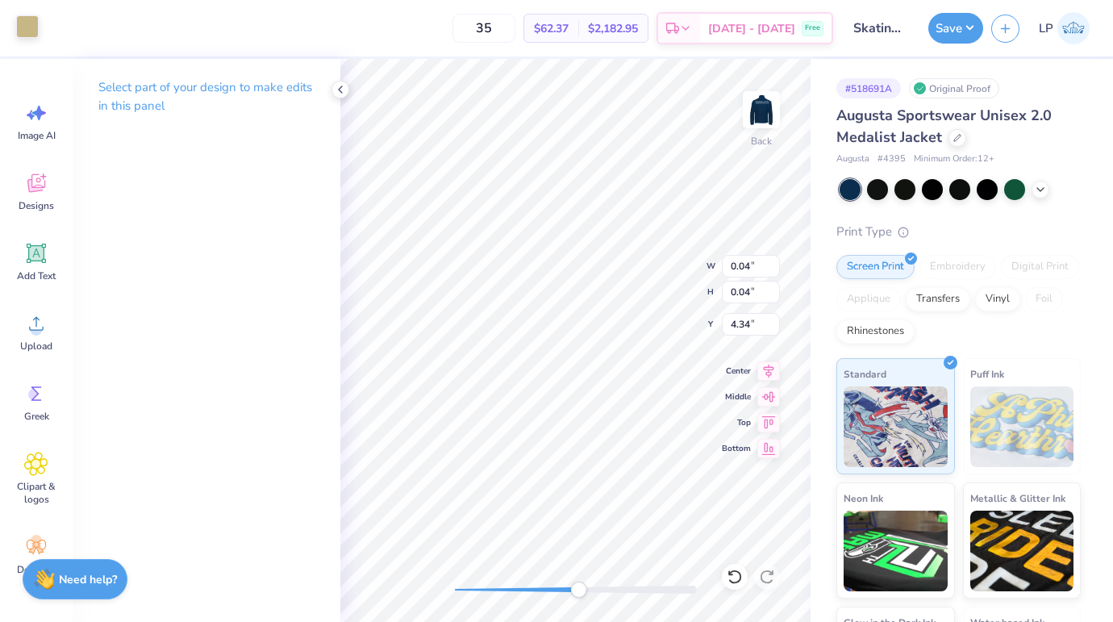
click at [27, 31] on div at bounding box center [27, 26] width 23 height 23
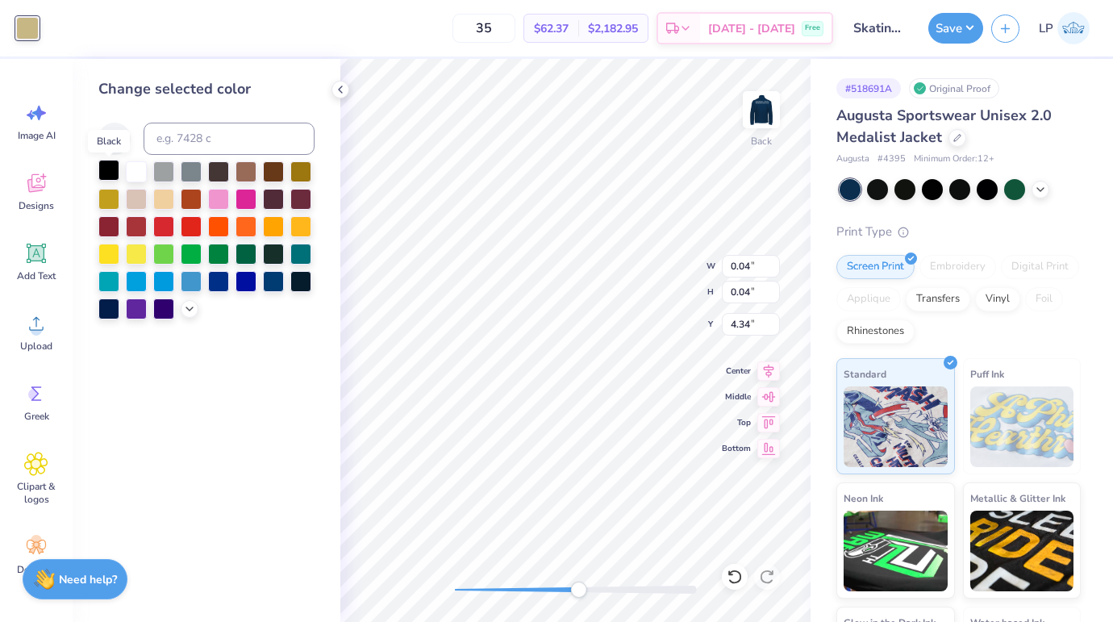
click at [112, 167] on div at bounding box center [108, 170] width 21 height 21
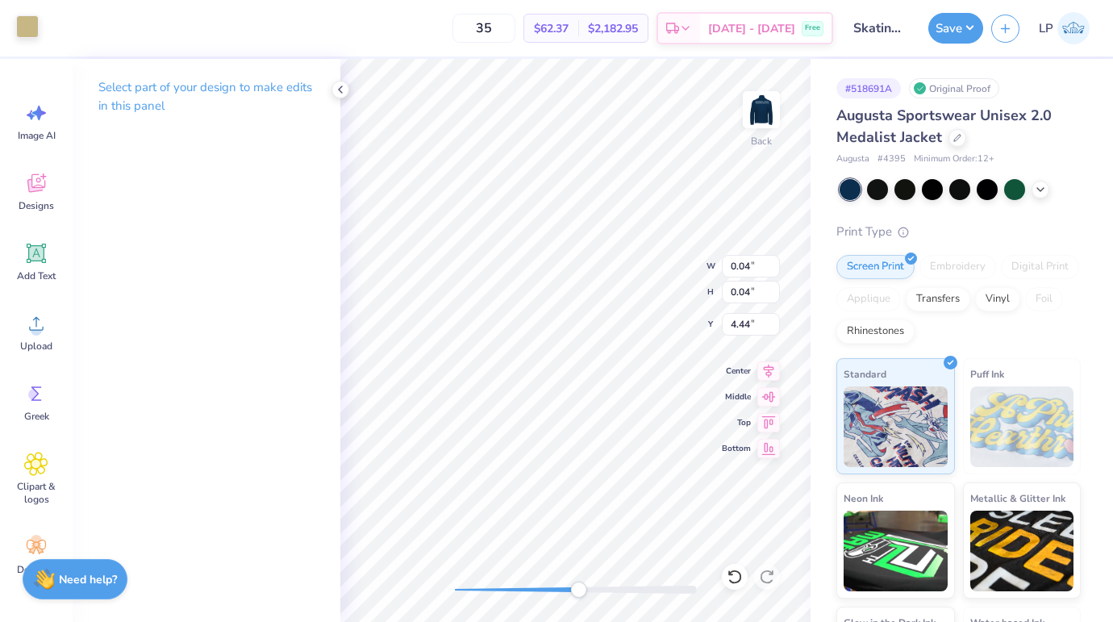
click at [16, 26] on div at bounding box center [27, 26] width 23 height 23
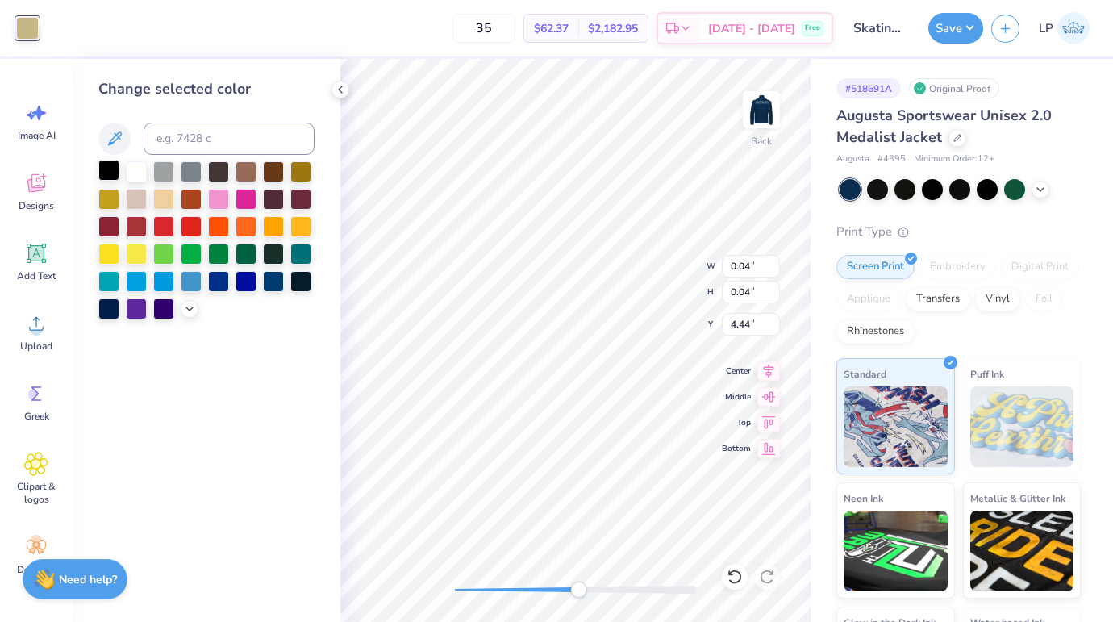
click at [105, 169] on div at bounding box center [108, 170] width 21 height 21
type input "3.87"
type input "3.00"
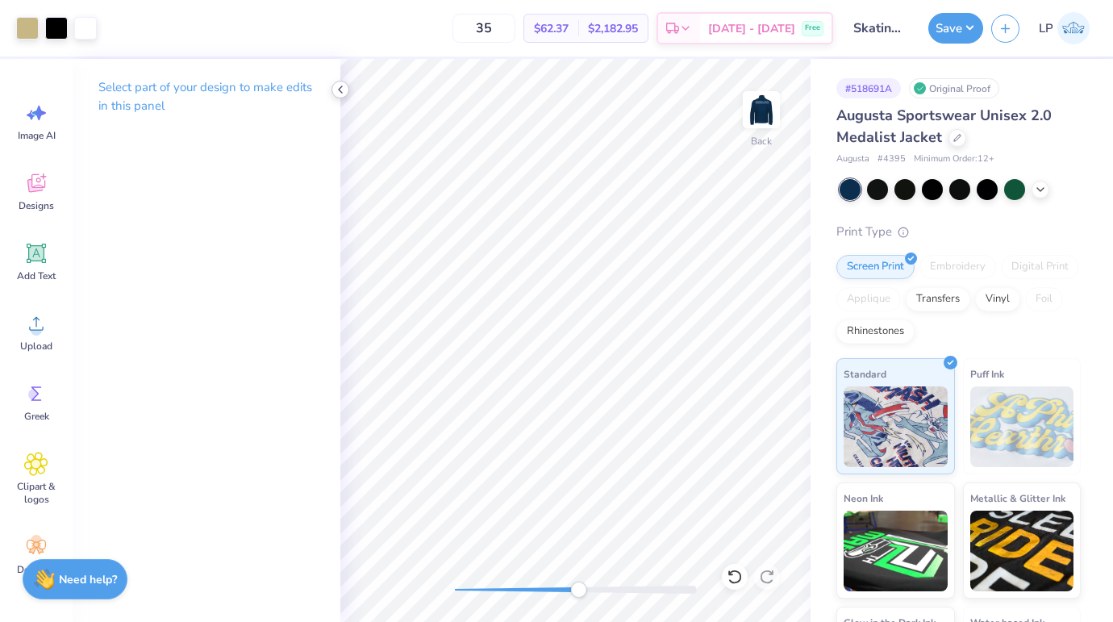
click at [341, 89] on icon at bounding box center [340, 89] width 13 height 13
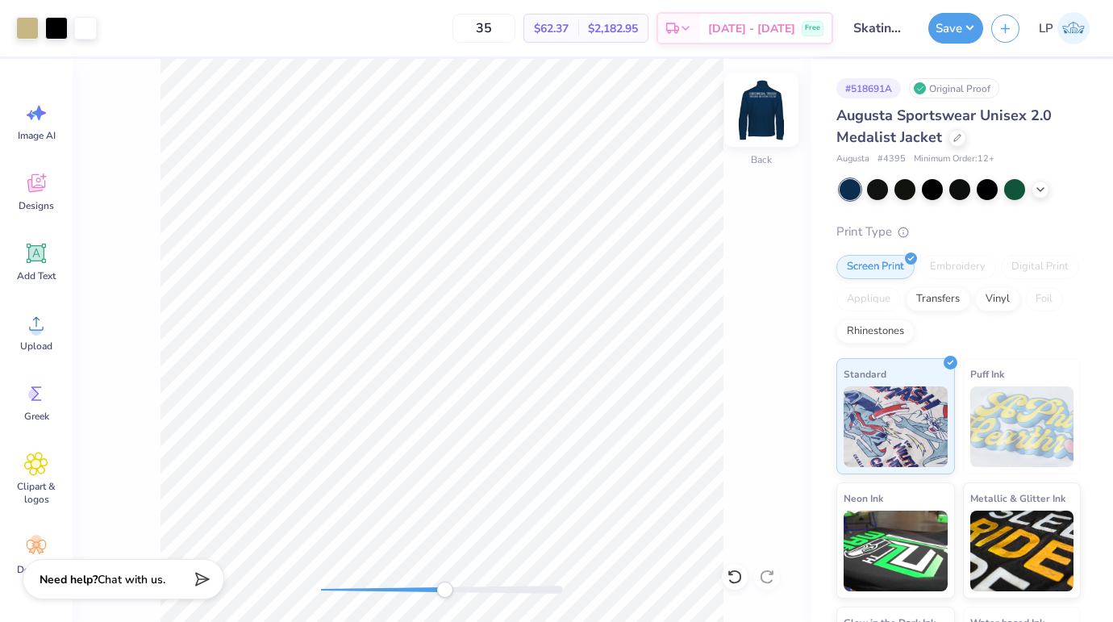
click at [762, 111] on img at bounding box center [761, 109] width 65 height 65
click at [947, 19] on button "Save" at bounding box center [956, 25] width 55 height 31
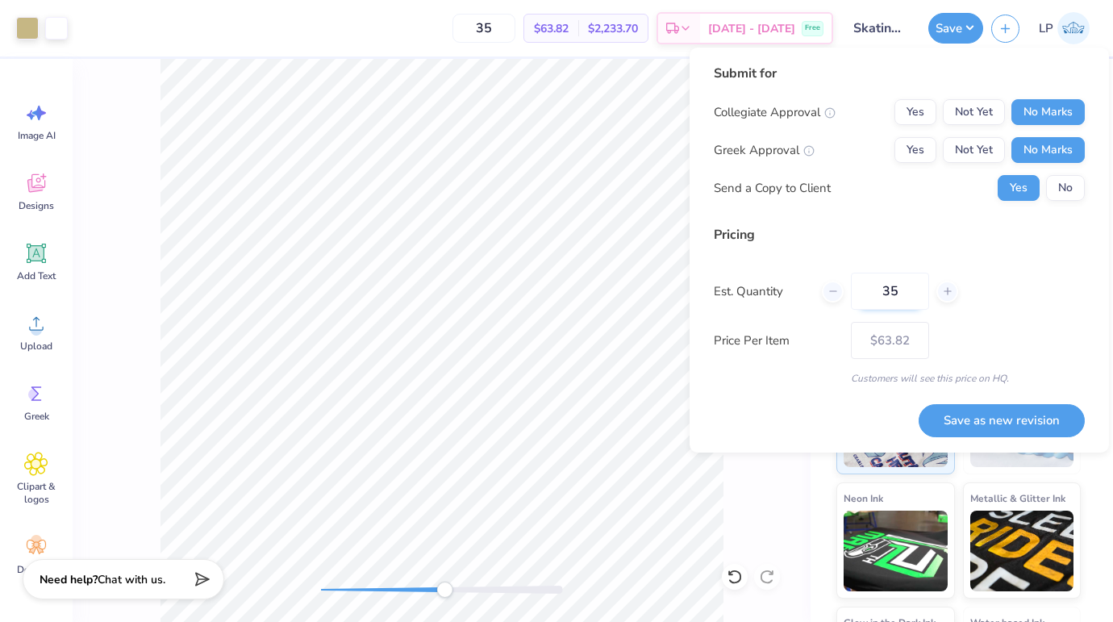
click at [904, 294] on input "35" at bounding box center [890, 291] width 78 height 37
type input "12"
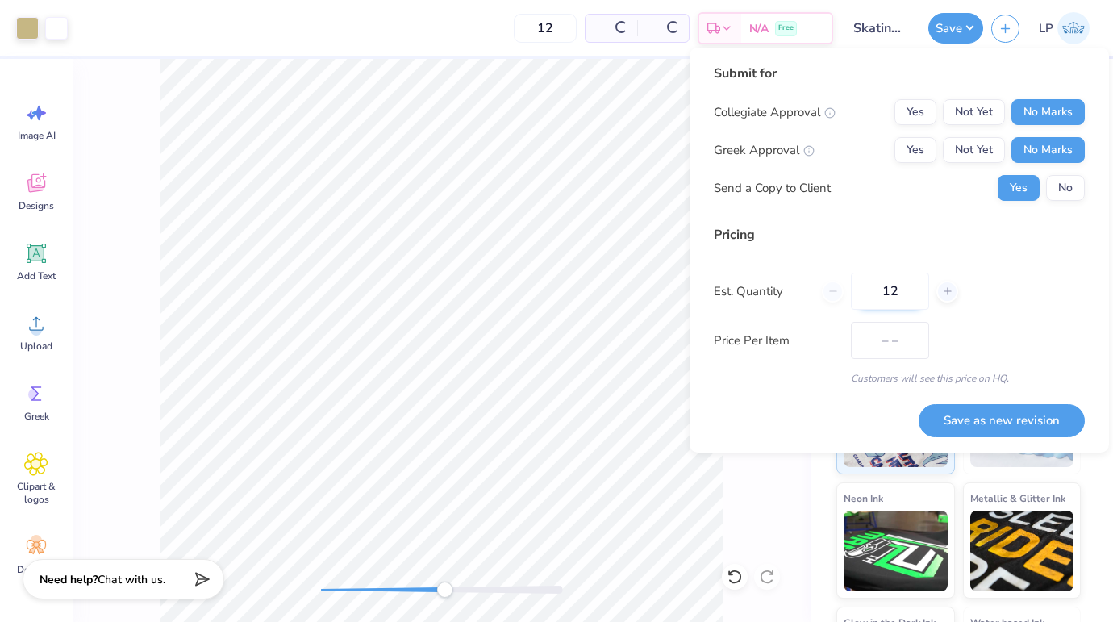
type input "$90.64"
type input "12"
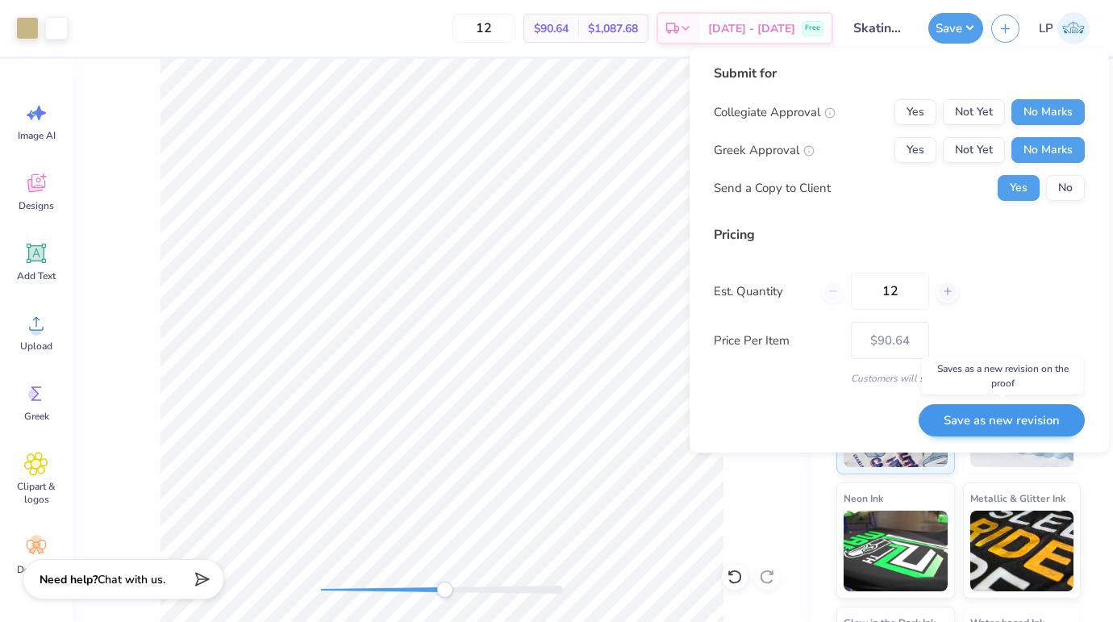
click at [993, 423] on button "Save as new revision" at bounding box center [1002, 420] width 166 height 33
type input "$90.64"
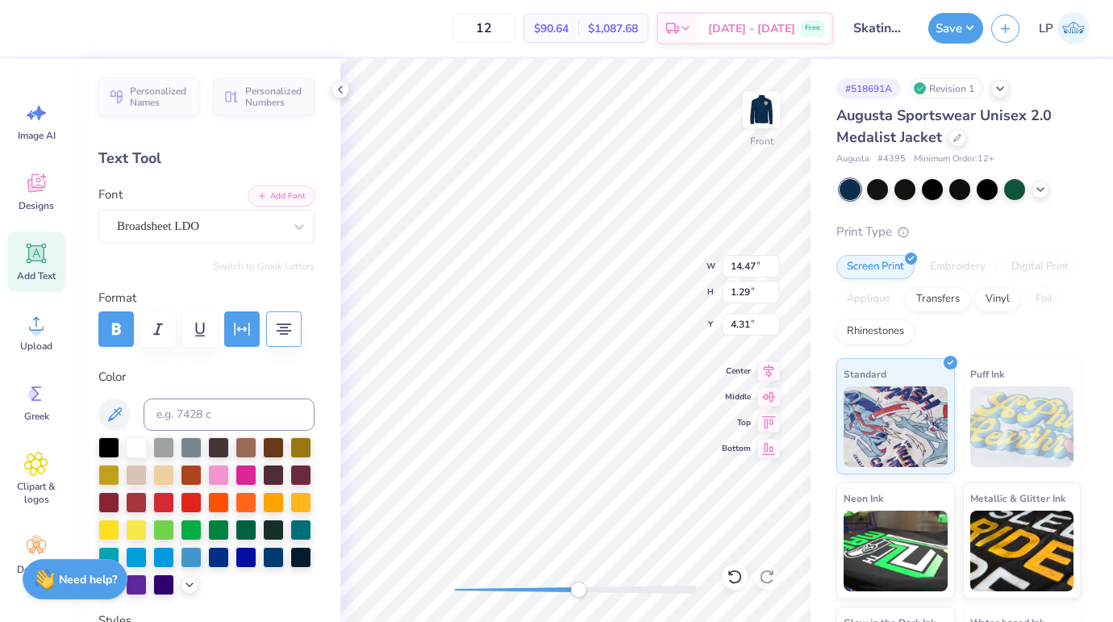
type input "14.17"
type input "0.85"
type input "6.08"
click at [343, 90] on icon at bounding box center [340, 89] width 13 height 13
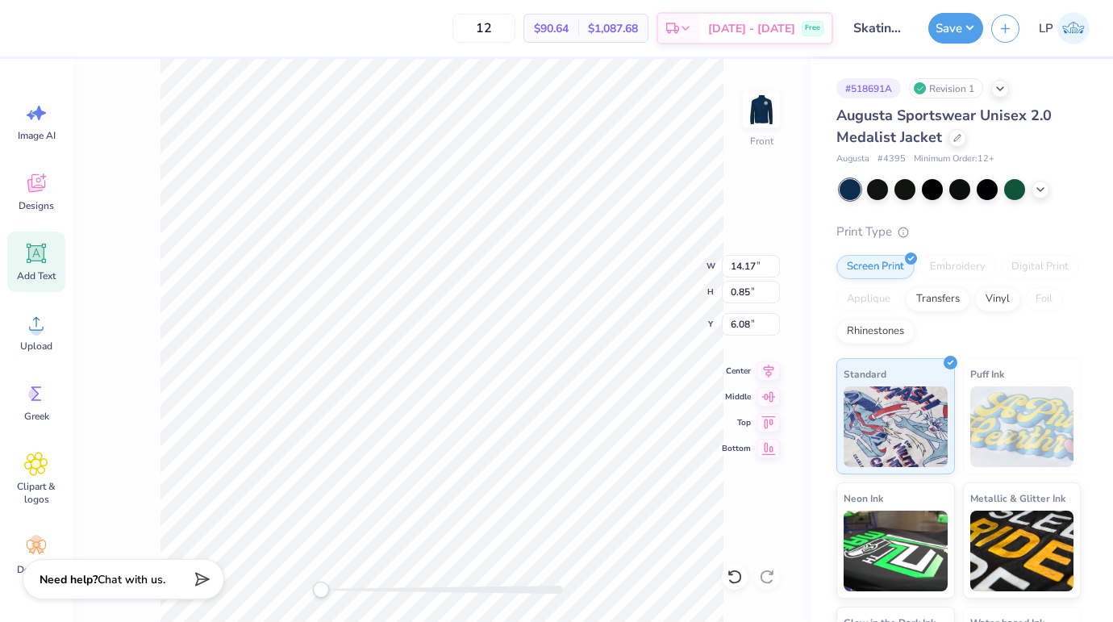
click at [290, 571] on div "Front W 14.17 14.17 " H 0.85 0.85 " Y 6.08 6.08 " Center Middle Top Bottom" at bounding box center [442, 340] width 738 height 563
click at [271, 574] on div "Front" at bounding box center [442, 340] width 738 height 563
click at [28, 30] on div at bounding box center [27, 26] width 23 height 23
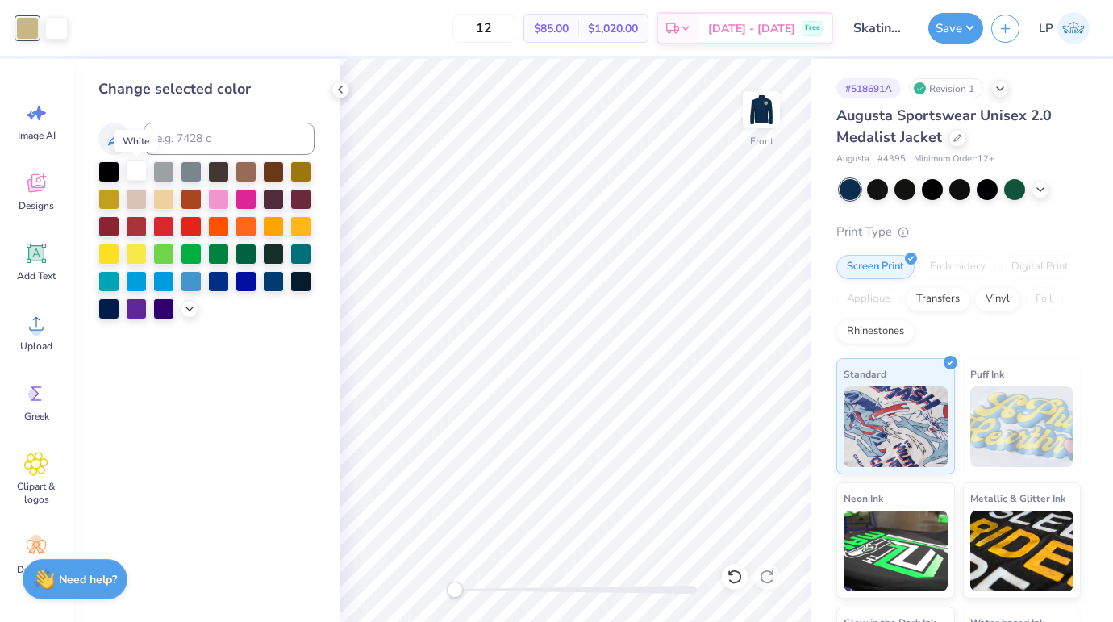
click at [138, 172] on div at bounding box center [136, 170] width 21 height 21
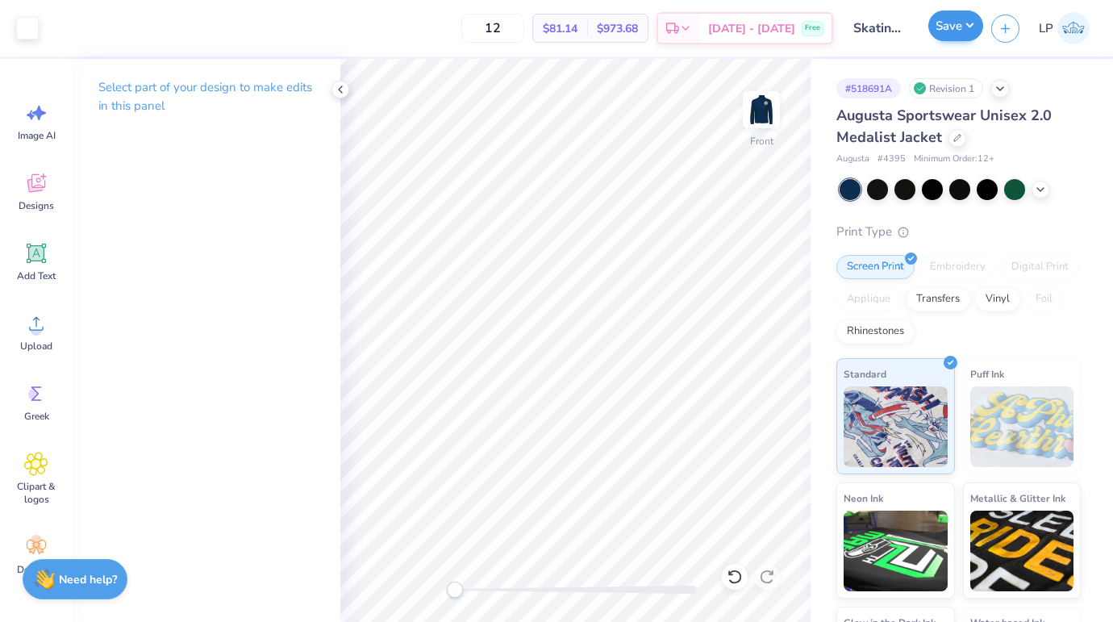
click at [946, 31] on button "Save" at bounding box center [956, 25] width 55 height 31
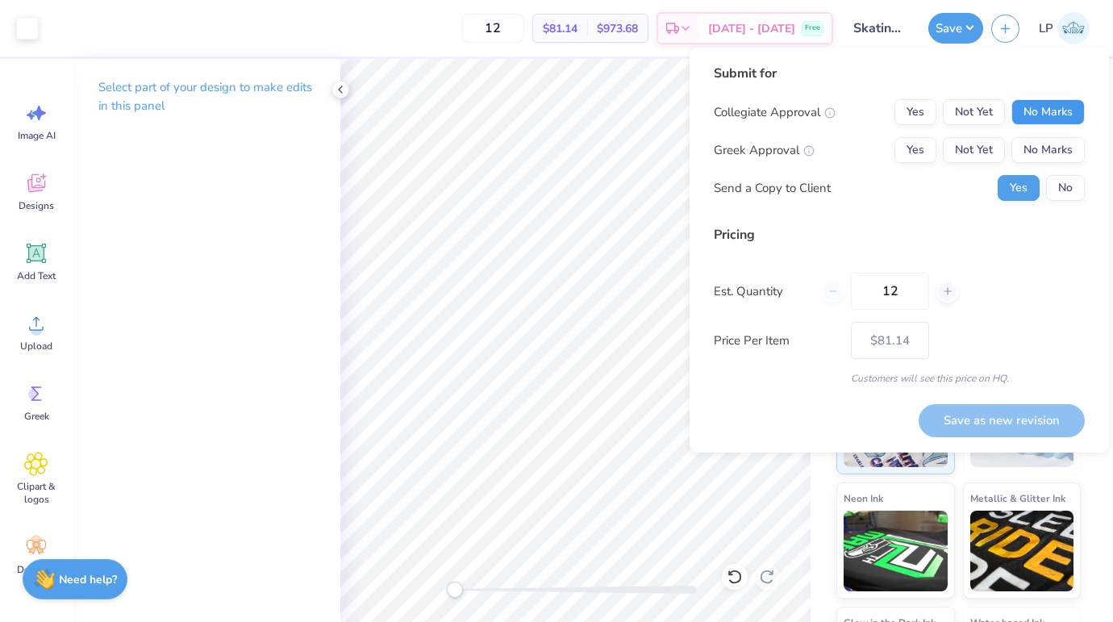
click at [1039, 109] on button "No Marks" at bounding box center [1048, 112] width 73 height 26
click at [1043, 143] on button "No Marks" at bounding box center [1048, 150] width 73 height 26
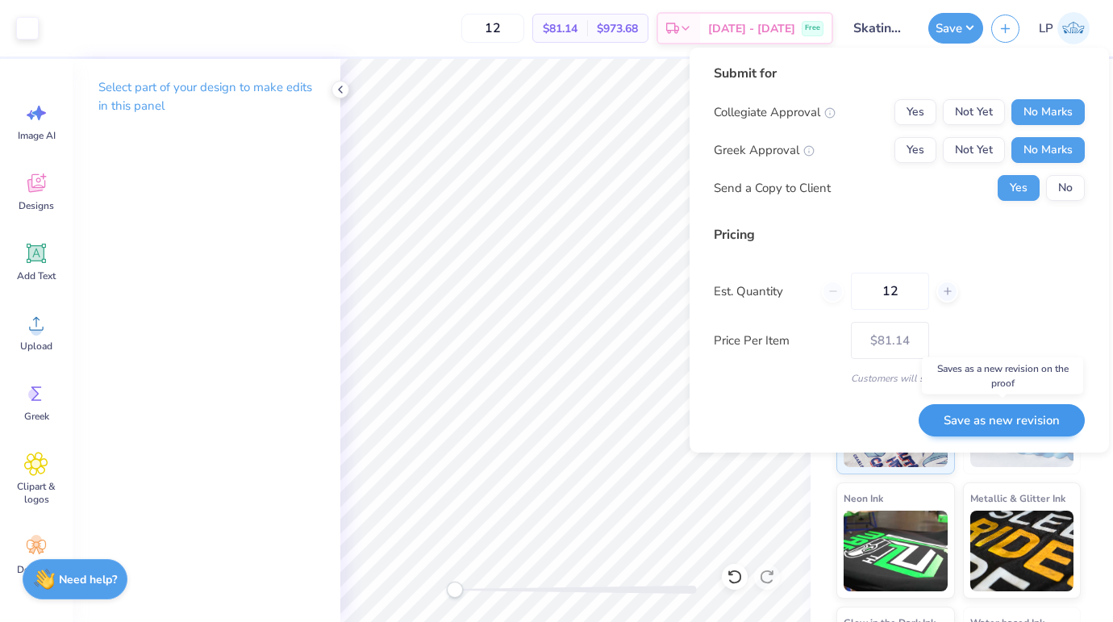
click at [1021, 419] on button "Save as new revision" at bounding box center [1002, 420] width 166 height 33
type input "$81.14"
